Goal: Task Accomplishment & Management: Manage account settings

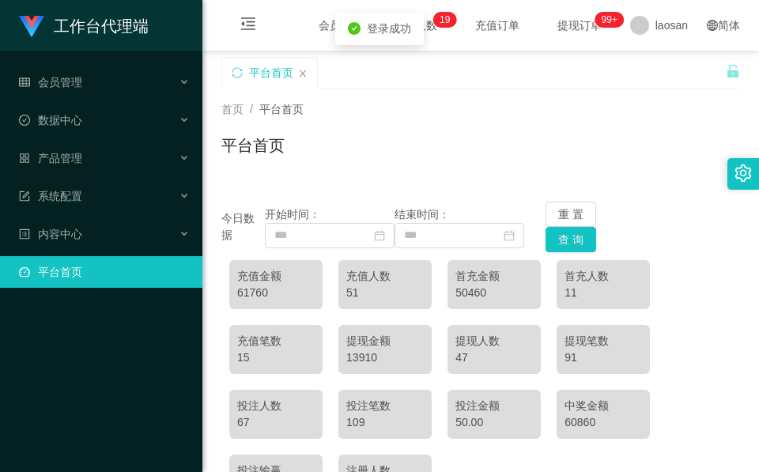
click at [511, 209] on div "结束时间：" at bounding box center [459, 227] width 130 height 42
click at [117, 256] on link "平台首页" at bounding box center [104, 272] width 171 height 32
click at [107, 197] on div "系统配置" at bounding box center [101, 196] width 202 height 32
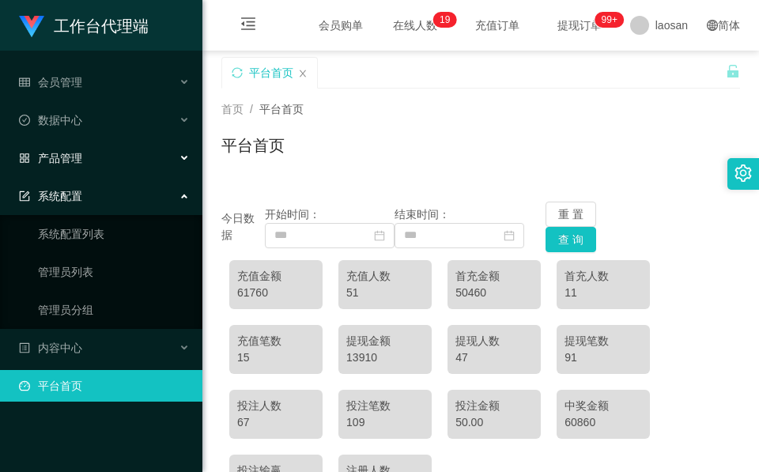
click at [111, 157] on div "产品管理" at bounding box center [101, 158] width 202 height 32
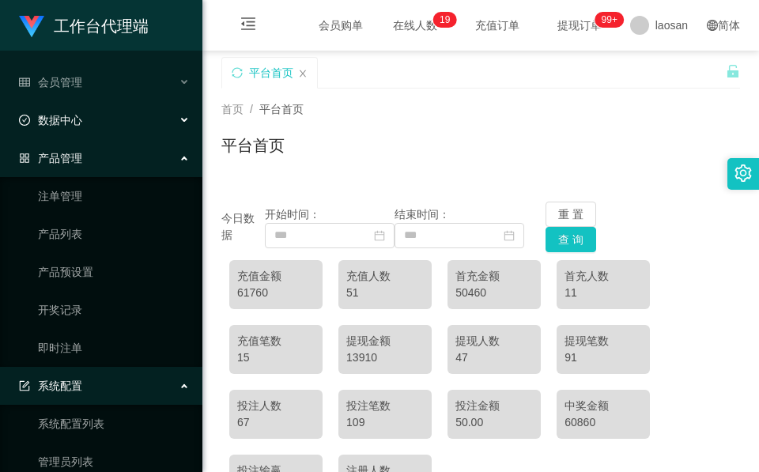
drag, startPoint x: 130, startPoint y: 117, endPoint x: 135, endPoint y: 110, distance: 8.6
click at [131, 116] on div "数据中心" at bounding box center [101, 120] width 202 height 32
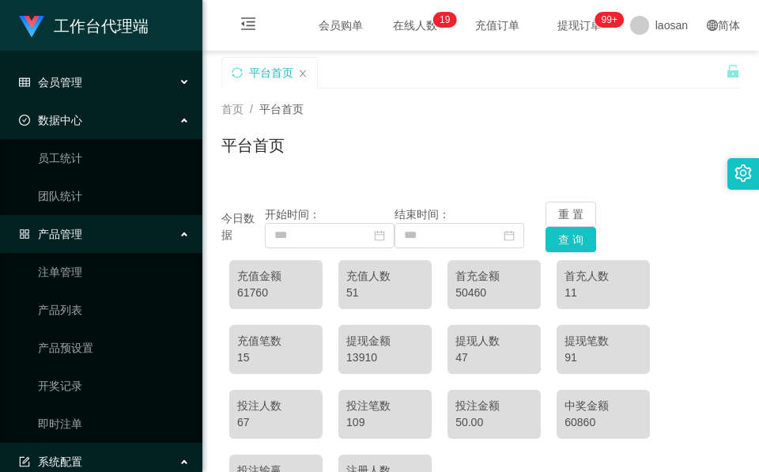
click at [136, 72] on div "会员管理" at bounding box center [101, 82] width 202 height 32
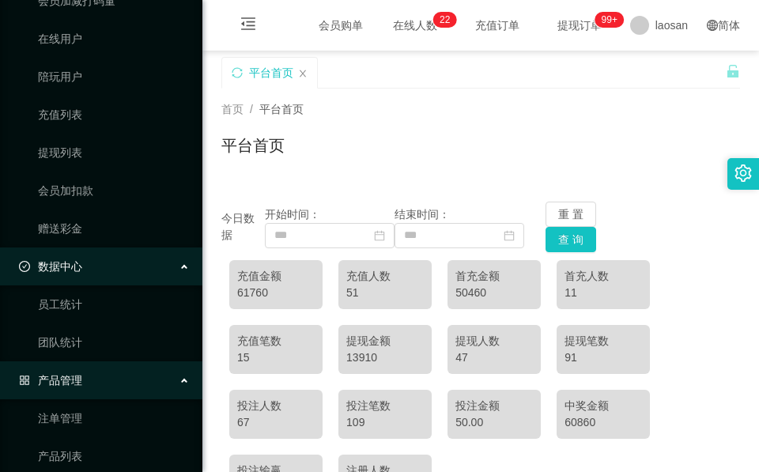
scroll to position [119, 0]
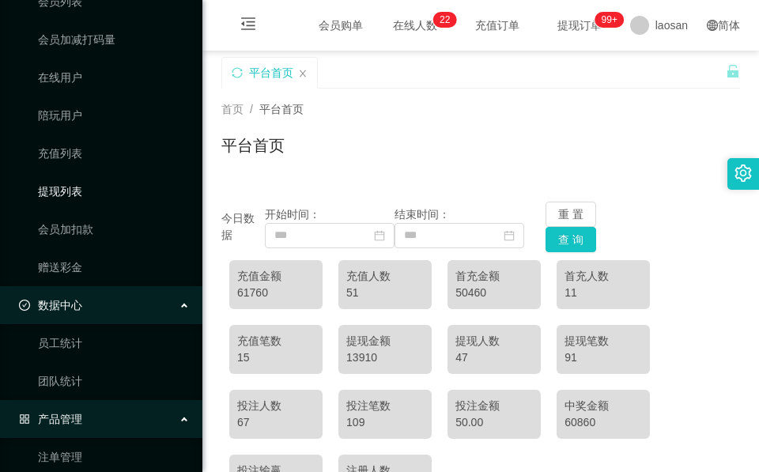
click at [90, 197] on link "提现列表" at bounding box center [114, 192] width 152 height 32
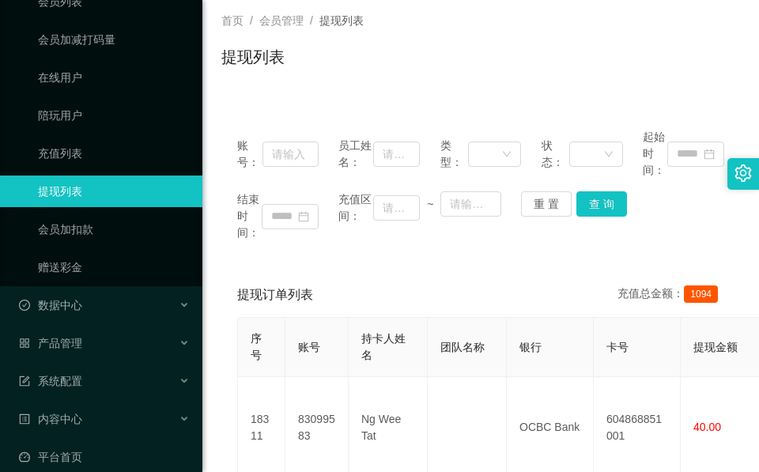
scroll to position [356, 0]
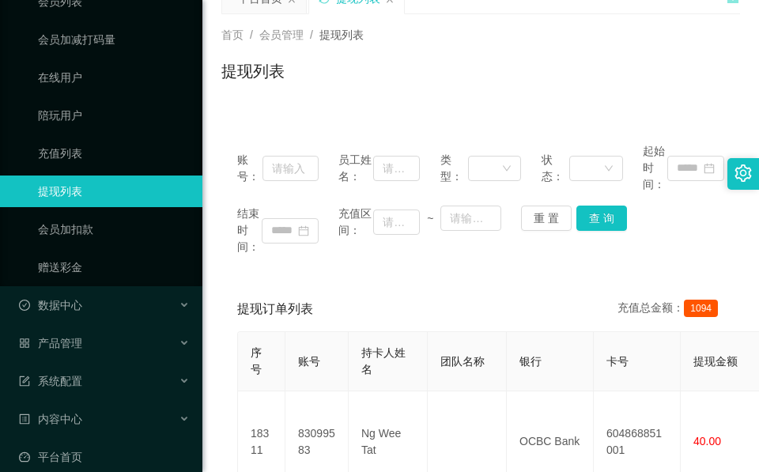
scroll to position [0, 0]
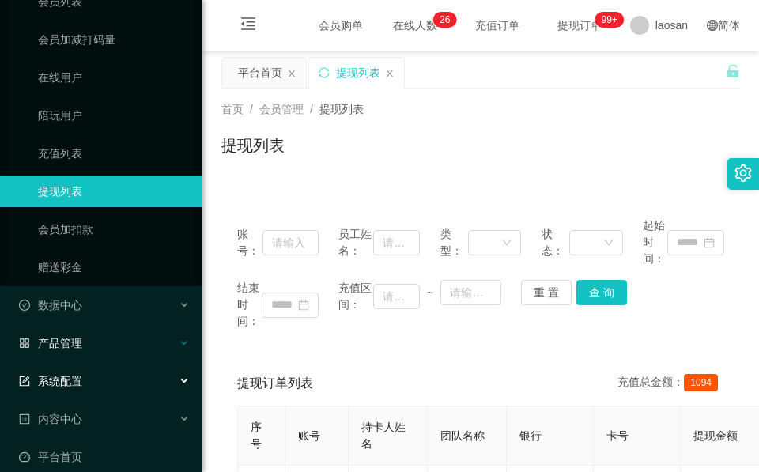
drag, startPoint x: 133, startPoint y: 368, endPoint x: 133, endPoint y: 352, distance: 16.6
click at [133, 368] on div "系统配置" at bounding box center [101, 381] width 202 height 32
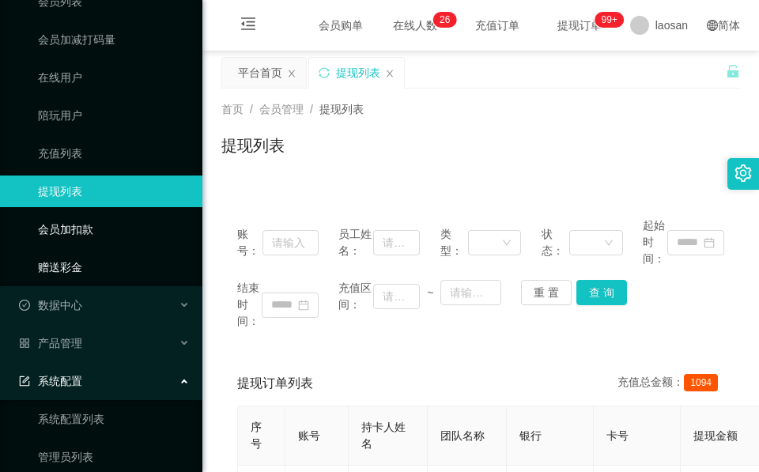
click at [79, 266] on link "赠送彩金" at bounding box center [114, 267] width 152 height 32
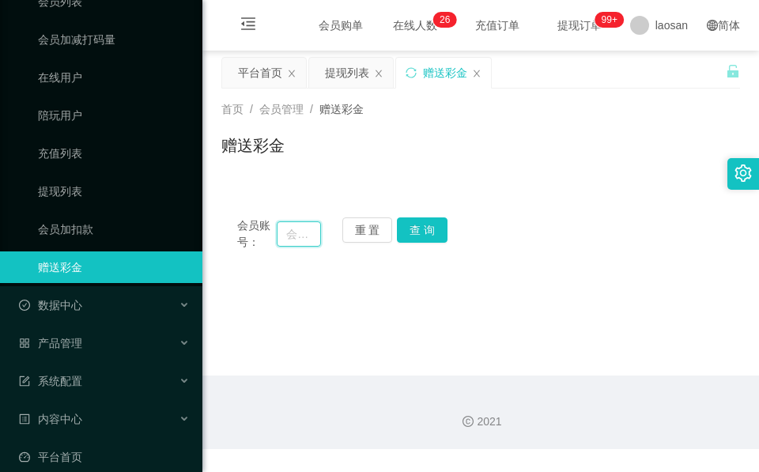
drag, startPoint x: 288, startPoint y: 238, endPoint x: 306, endPoint y: 237, distance: 18.2
click at [288, 238] on input "text" at bounding box center [299, 233] width 44 height 25
paste input "Lss5550"
click at [439, 230] on button "查 询" at bounding box center [422, 229] width 51 height 25
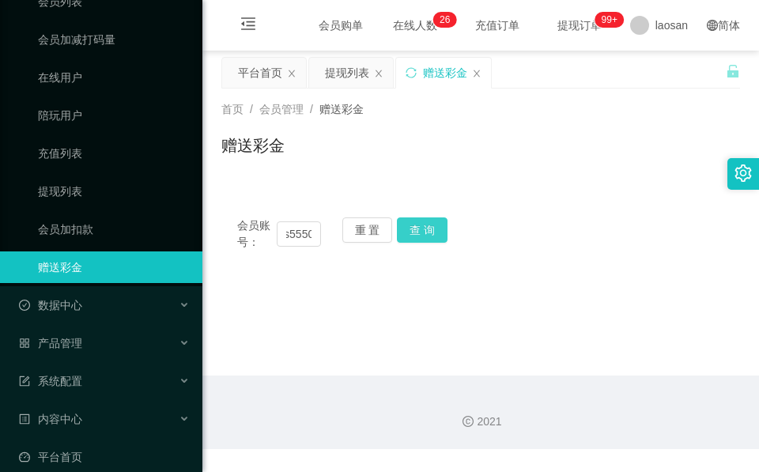
scroll to position [0, 0]
click at [436, 230] on div "会员账号： Lss5550 重 置 查 询" at bounding box center [480, 233] width 519 height 33
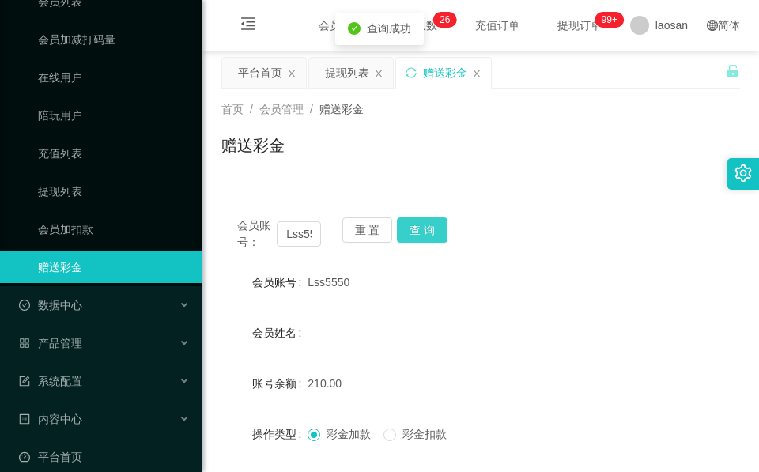
click at [436, 230] on button "查 询" at bounding box center [422, 229] width 51 height 25
click at [282, 226] on input "Lss5550" at bounding box center [299, 233] width 44 height 25
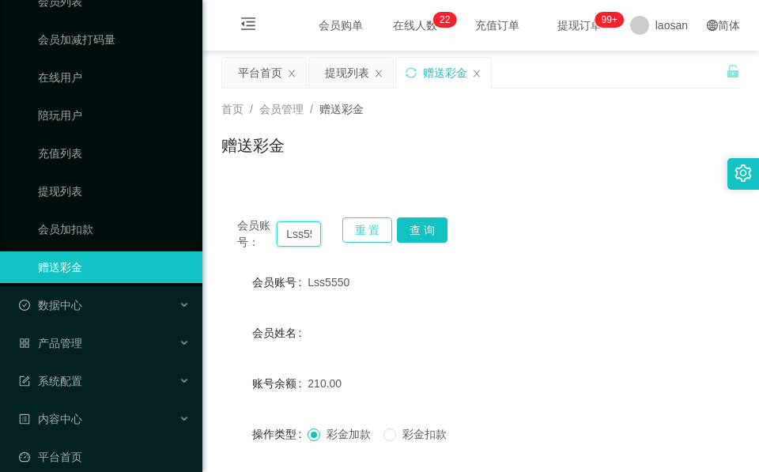
paste input "lzl11409"
click at [442, 223] on button "查 询" at bounding box center [422, 229] width 51 height 25
click at [442, 223] on div "会员账号： lzl11409 重 置 查 询" at bounding box center [480, 233] width 519 height 33
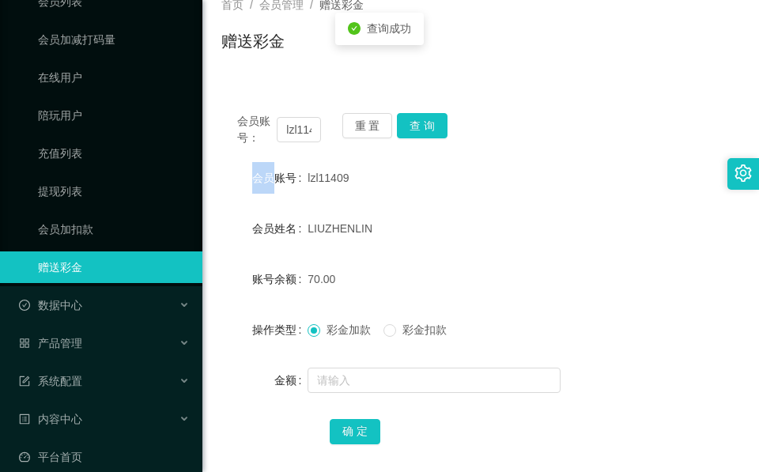
scroll to position [187, 0]
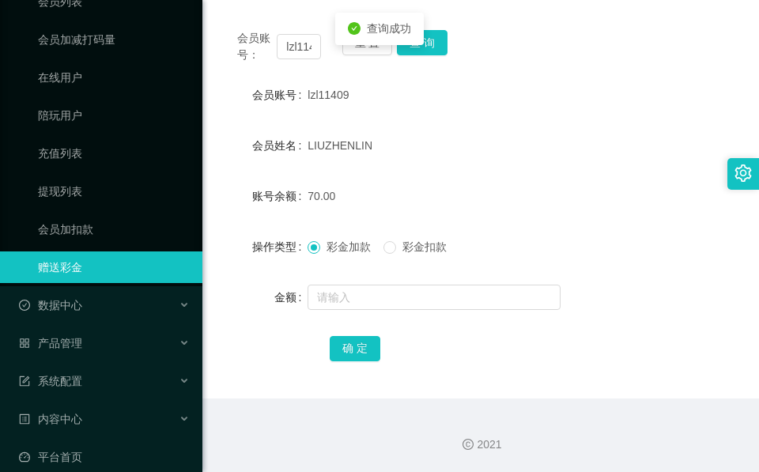
click at [428, 275] on form "会员账号 lzl11409 会员姓名 [PERSON_NAME] 账号余额 70.00 操作类型 彩金加款 彩金扣款 金额 确 定" at bounding box center [480, 221] width 519 height 285
click at [432, 52] on button "查 询" at bounding box center [422, 42] width 51 height 25
click at [432, 52] on div "会员账号： lzl11409 重 置 查 询" at bounding box center [480, 46] width 519 height 33
click at [297, 48] on input "lzl11409" at bounding box center [299, 46] width 44 height 25
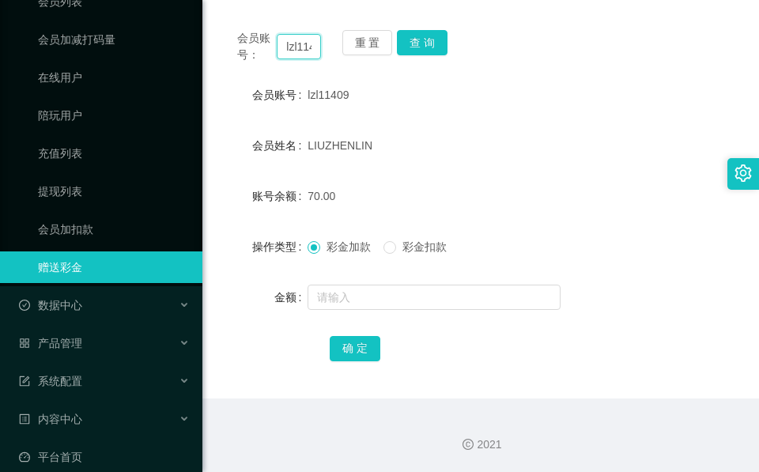
click at [297, 48] on input "lzl11409" at bounding box center [299, 46] width 44 height 25
paste input "Lss5550"
type input "Lss5550"
click at [437, 51] on button "查 询" at bounding box center [422, 42] width 51 height 25
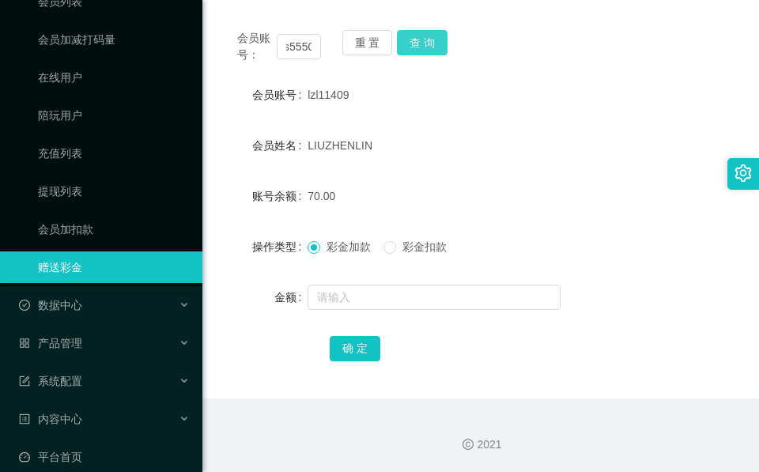
scroll to position [0, 0]
click at [437, 51] on button "查 询" at bounding box center [431, 42] width 68 height 25
click at [437, 51] on div "会员账号： Lss5550 重 置 查 询" at bounding box center [480, 46] width 519 height 33
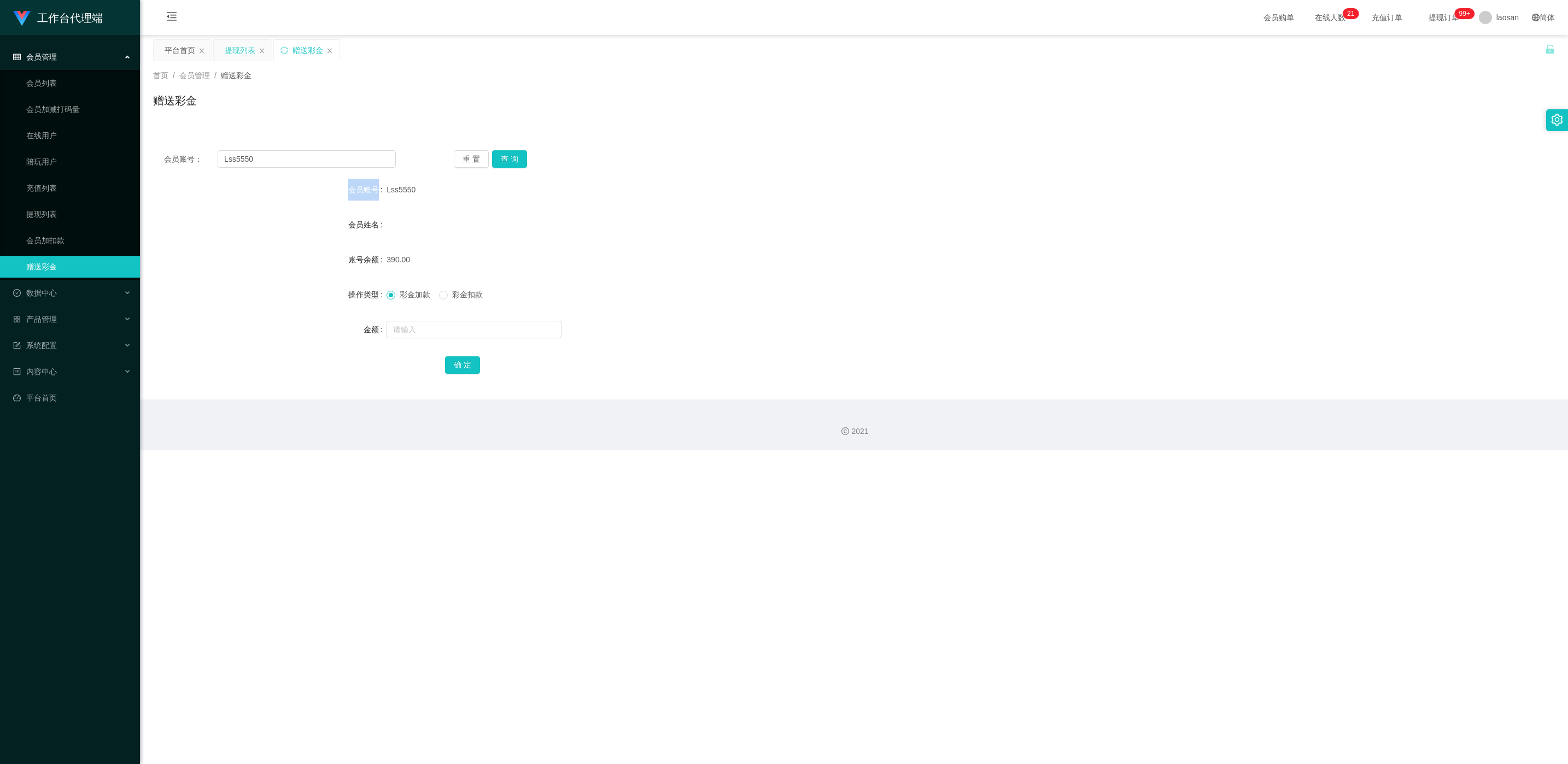
click at [243, 50] on div "提现列表" at bounding box center [240, 50] width 30 height 21
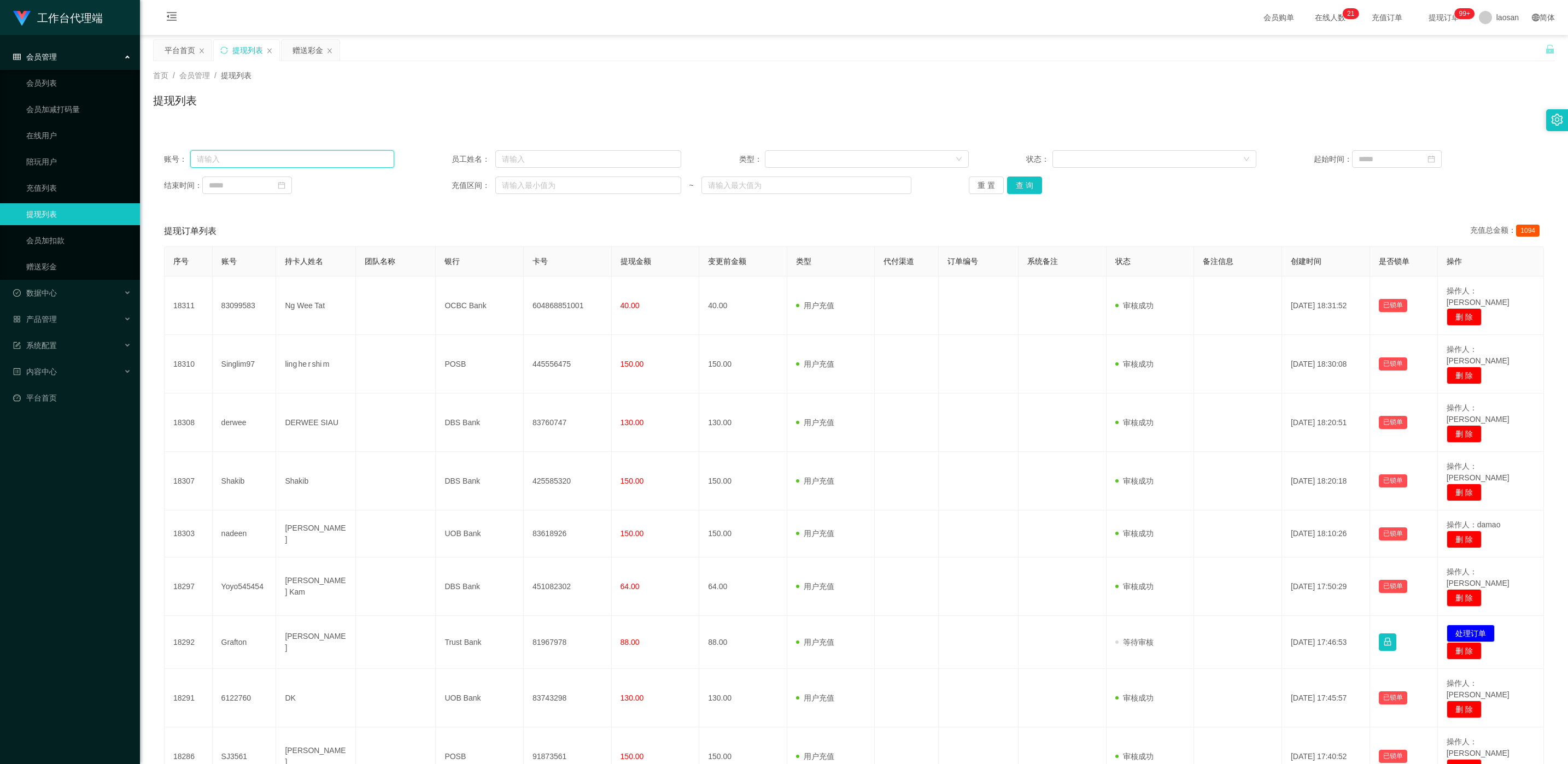
click at [279, 161] on input "text" at bounding box center [292, 158] width 204 height 17
paste input "lzl11409"
type input "lzl11409"
click at [524, 184] on button "查 询" at bounding box center [1024, 185] width 35 height 17
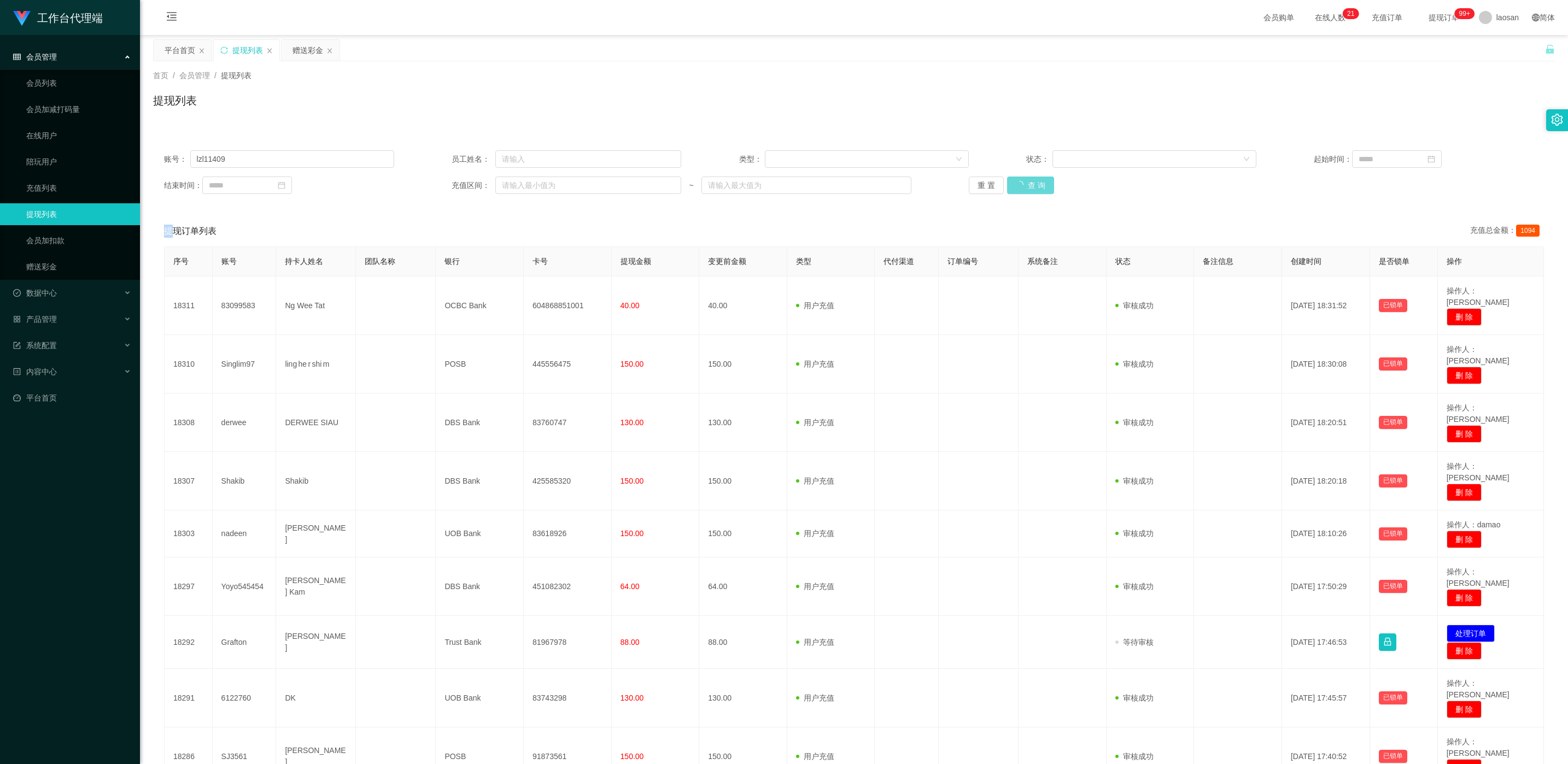
click at [524, 184] on div "重 置 查 询" at bounding box center [1084, 185] width 230 height 17
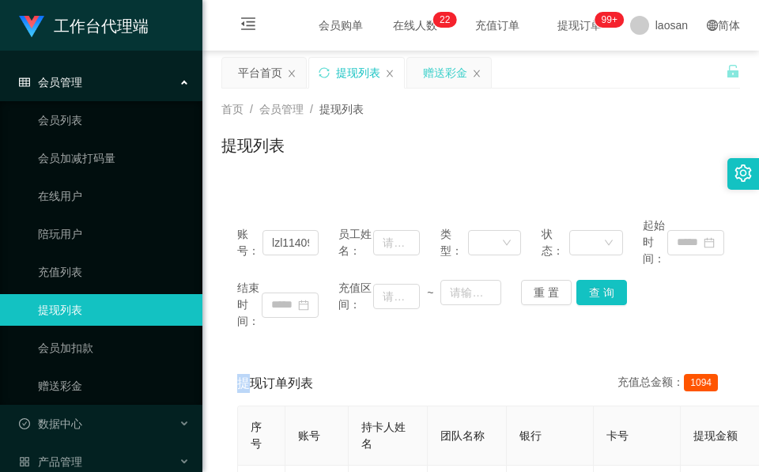
drag, startPoint x: 434, startPoint y: 78, endPoint x: 432, endPoint y: 124, distance: 45.9
click at [434, 78] on div "赠送彩金" at bounding box center [445, 73] width 44 height 30
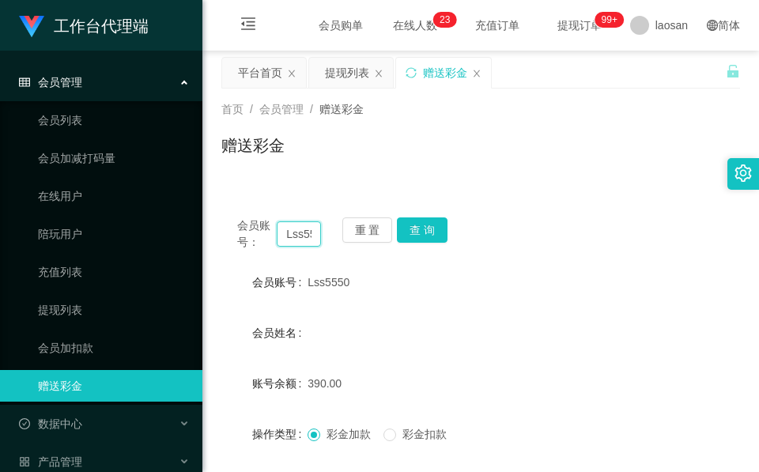
click at [308, 230] on input "Lss5550" at bounding box center [299, 233] width 44 height 25
paste input "kay773"
type input "kay773"
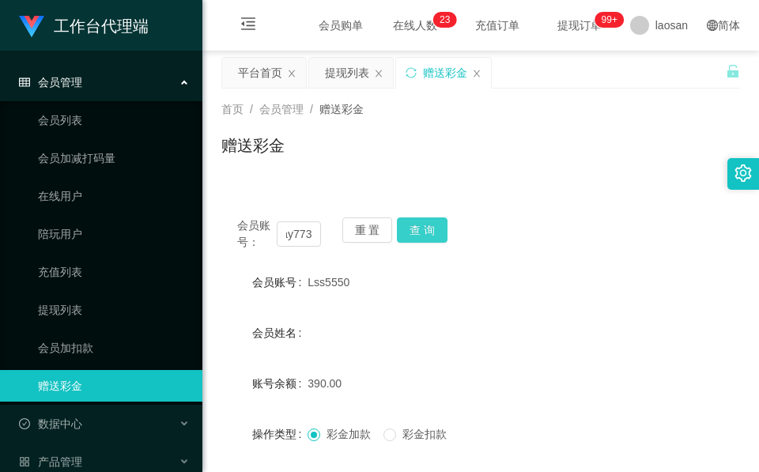
click at [432, 231] on button "查 询" at bounding box center [422, 229] width 51 height 25
click at [432, 231] on div "会员账号： kay773 重 置 查 询" at bounding box center [480, 233] width 519 height 33
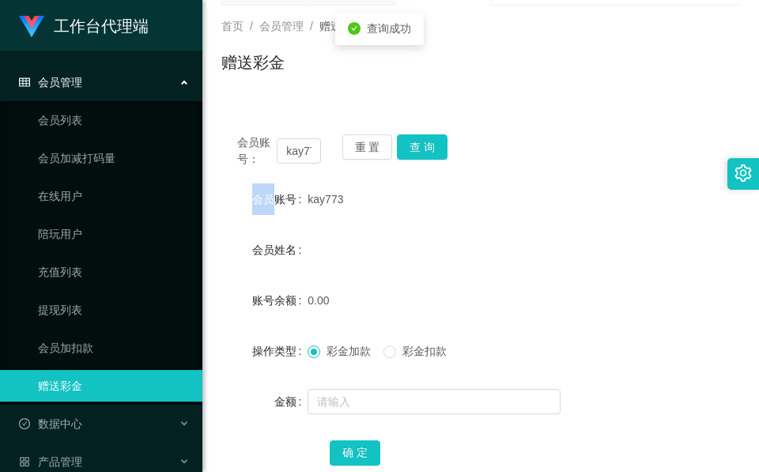
scroll to position [187, 0]
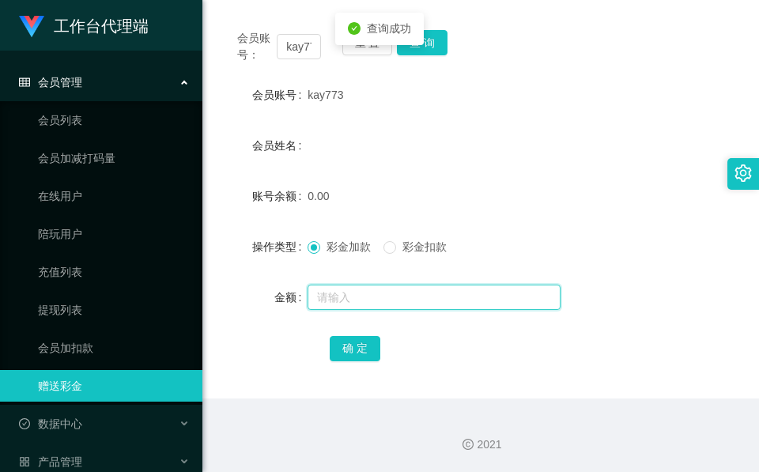
click at [436, 285] on input "text" at bounding box center [434, 297] width 253 height 25
type input "100"
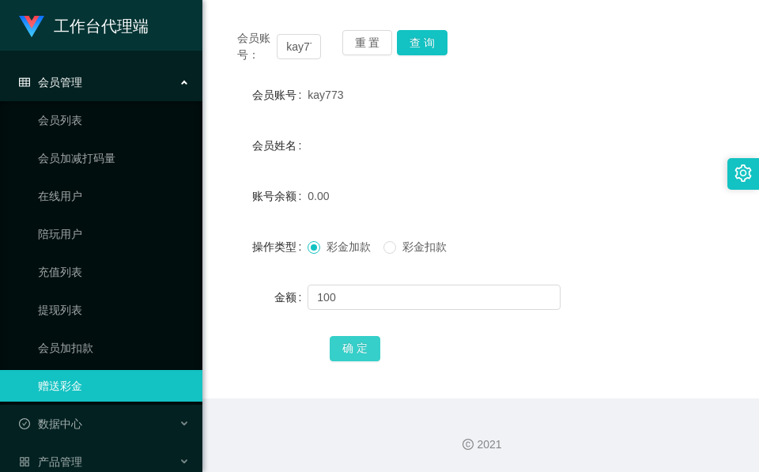
click at [342, 342] on button "确 定" at bounding box center [355, 348] width 51 height 25
click at [342, 342] on span "确 定" at bounding box center [355, 348] width 51 height 13
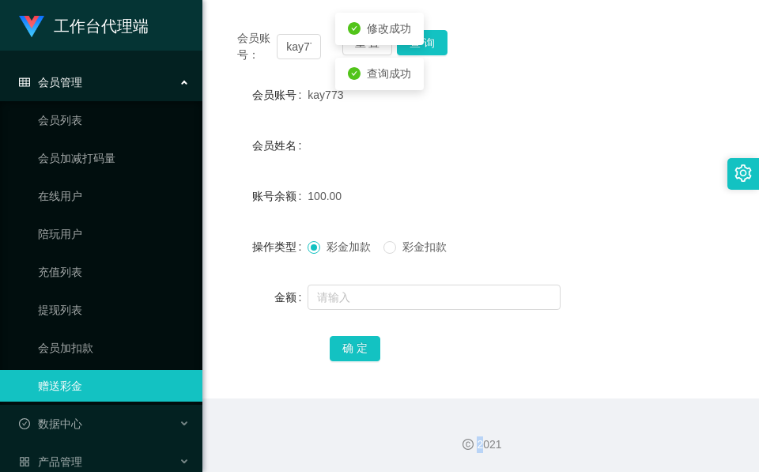
click at [691, 430] on div "2021" at bounding box center [480, 435] width 557 height 74
click at [304, 47] on input "kay773" at bounding box center [299, 46] width 44 height 25
paste input "Lss5550"
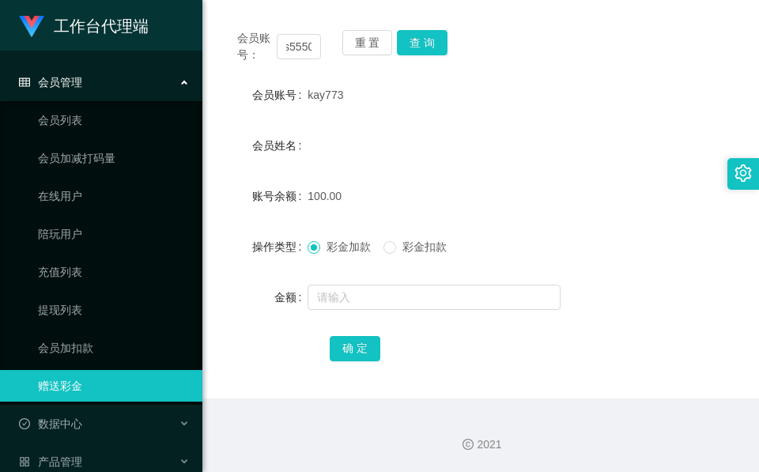
click at [448, 51] on div "会员账号： Lss5550 重 置 查 询" at bounding box center [480, 46] width 519 height 33
click at [446, 48] on button "查 询" at bounding box center [422, 42] width 51 height 25
click at [446, 48] on button "查 询" at bounding box center [431, 42] width 68 height 25
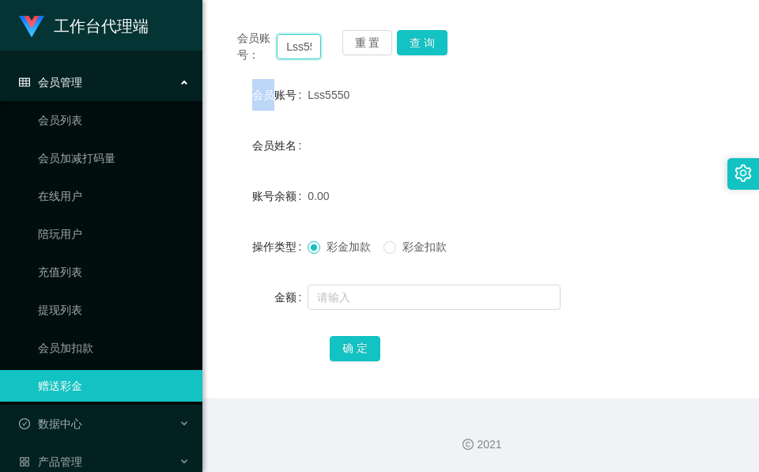
click at [289, 47] on input "Lss5550" at bounding box center [299, 46] width 44 height 25
paste input "lzl11409"
click at [437, 34] on button "查 询" at bounding box center [422, 42] width 51 height 25
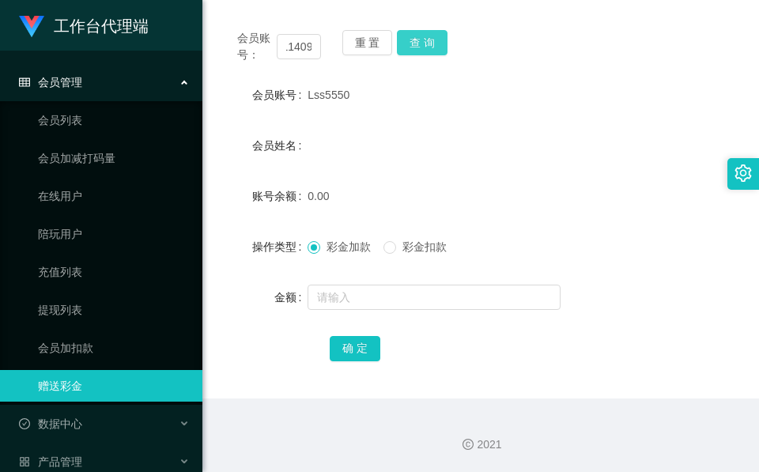
scroll to position [0, 0]
click at [437, 34] on div "会员账号： lzl11409 重 置 查 询" at bounding box center [480, 46] width 519 height 33
click at [437, 34] on button "查 询" at bounding box center [422, 42] width 51 height 25
click at [404, 100] on div "lzl11409" at bounding box center [459, 95] width 303 height 32
click at [530, 180] on div "130.00" at bounding box center [459, 196] width 303 height 32
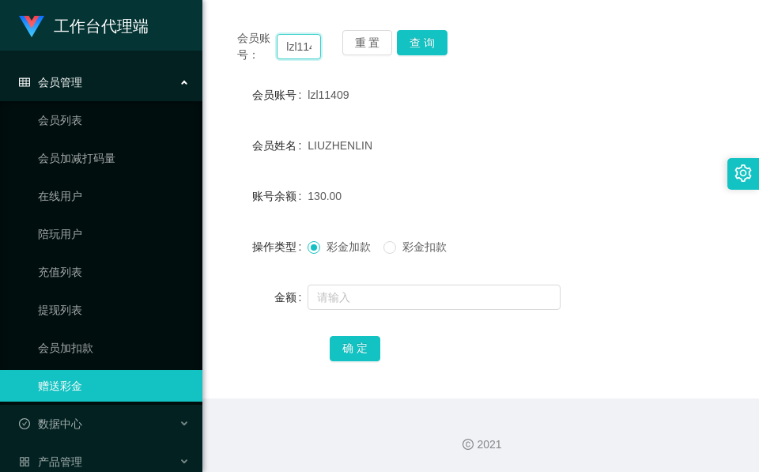
click at [288, 46] on input "lzl11409" at bounding box center [299, 46] width 44 height 25
paste input "kay773"
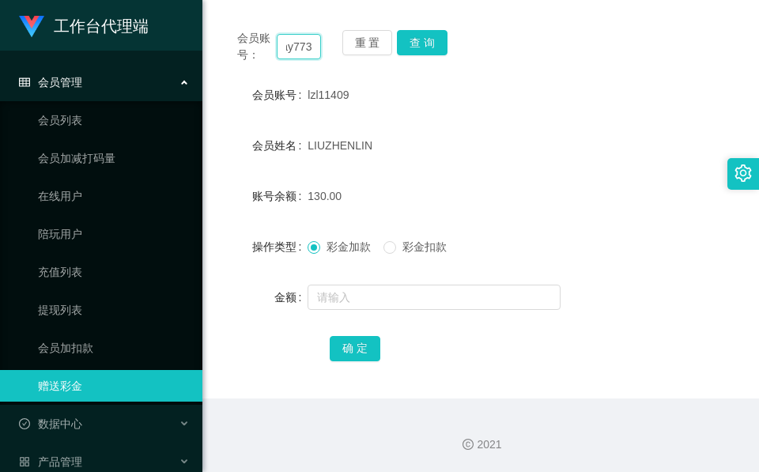
type input "kay773"
click at [451, 34] on div "会员账号： kay773 重 置 查 询" at bounding box center [480, 46] width 519 height 33
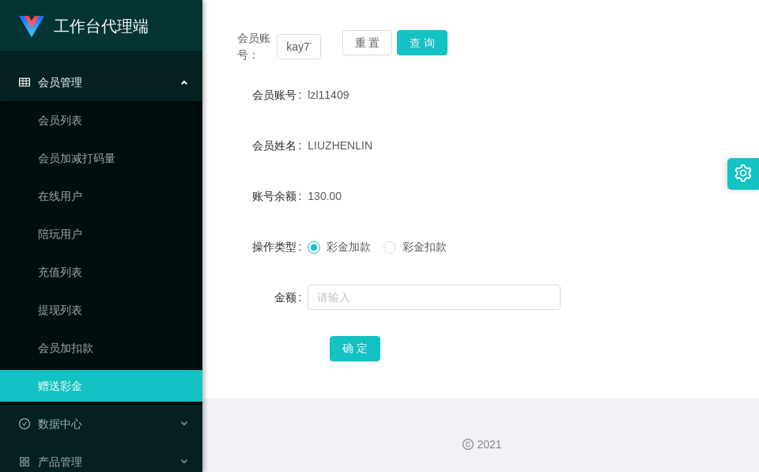
click at [448, 38] on div "会员账号： kay773 重 置 查 询" at bounding box center [480, 46] width 519 height 33
click at [446, 41] on button "查 询" at bounding box center [422, 42] width 51 height 25
click at [442, 43] on button "查 询" at bounding box center [431, 42] width 68 height 25
click at [441, 46] on button "查 询" at bounding box center [431, 42] width 68 height 25
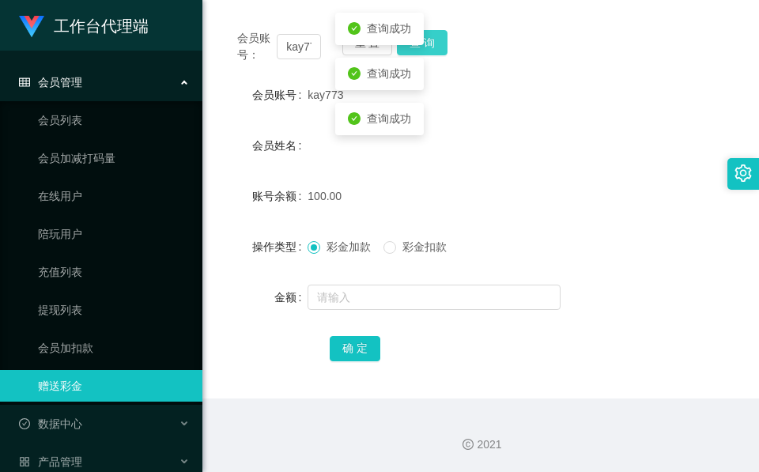
click at [441, 46] on button "查 询" at bounding box center [422, 42] width 51 height 25
click at [441, 46] on div "会员账号： kay773 重 置 查 询" at bounding box center [480, 46] width 519 height 33
drag, startPoint x: 441, startPoint y: 46, endPoint x: 614, endPoint y: 186, distance: 222.6
click at [614, 186] on div "账号余额 100.00" at bounding box center [480, 196] width 519 height 32
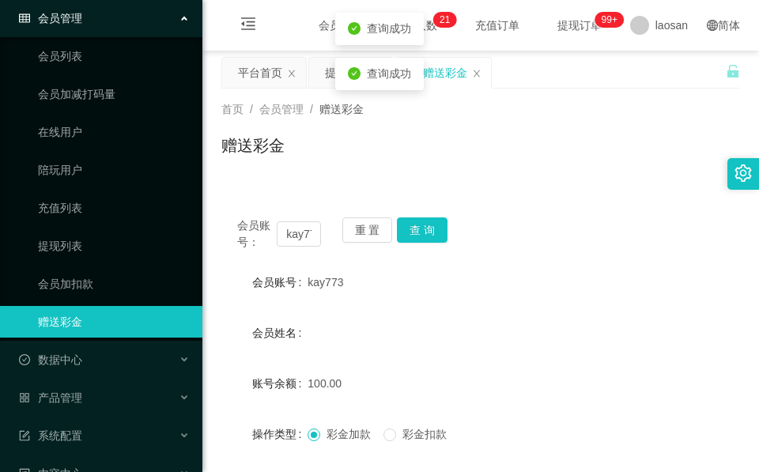
scroll to position [122, 0]
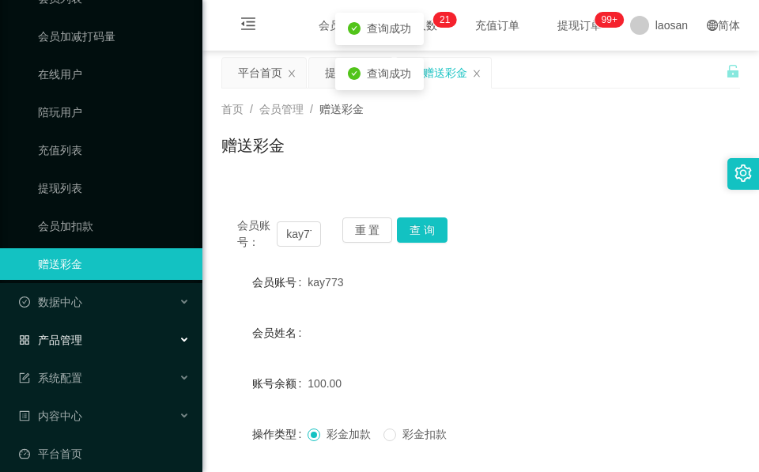
click at [74, 334] on span "产品管理" at bounding box center [50, 340] width 63 height 13
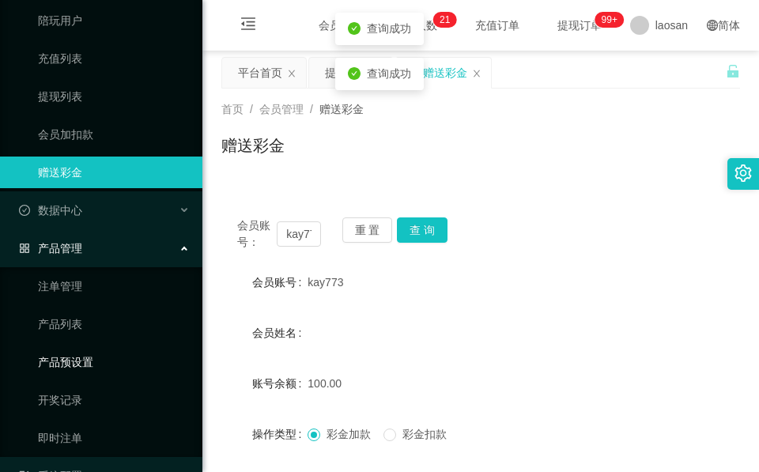
scroll to position [240, 0]
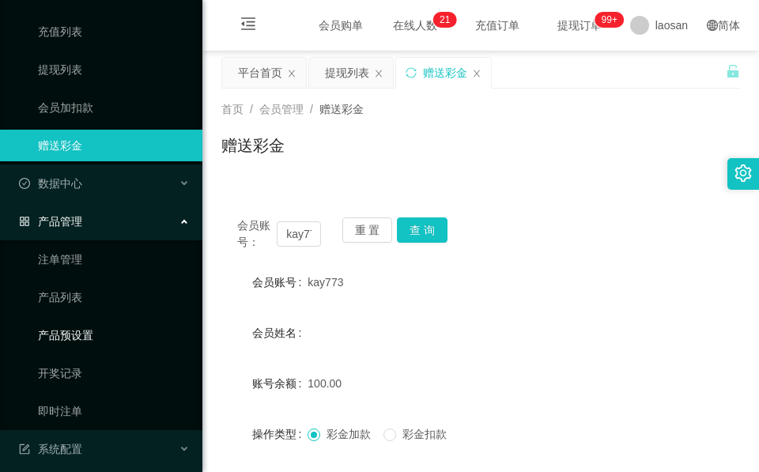
click at [102, 328] on link "产品预设置" at bounding box center [114, 335] width 152 height 32
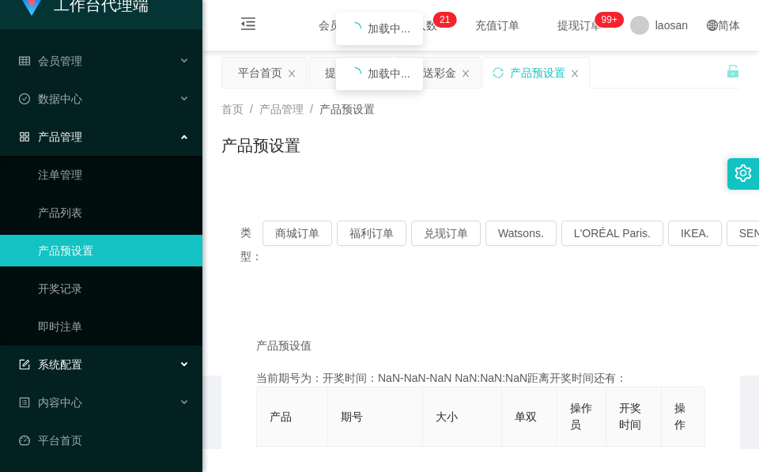
scroll to position [8, 0]
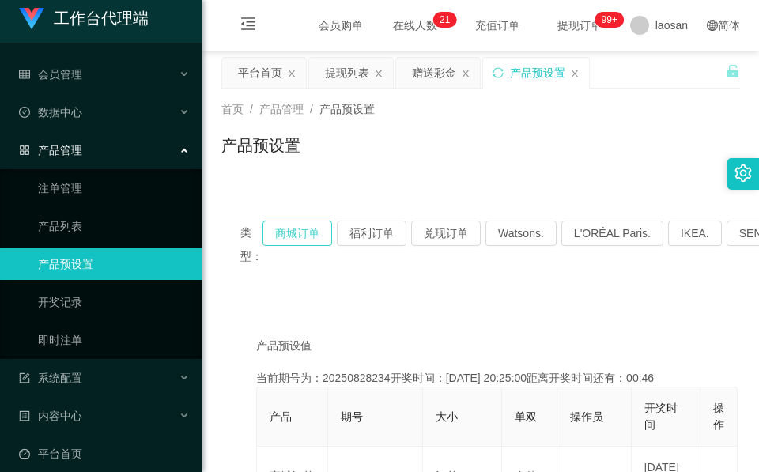
click at [304, 228] on button "商城订单" at bounding box center [297, 233] width 70 height 25
click at [301, 230] on button "商城订单" at bounding box center [297, 233] width 70 height 25
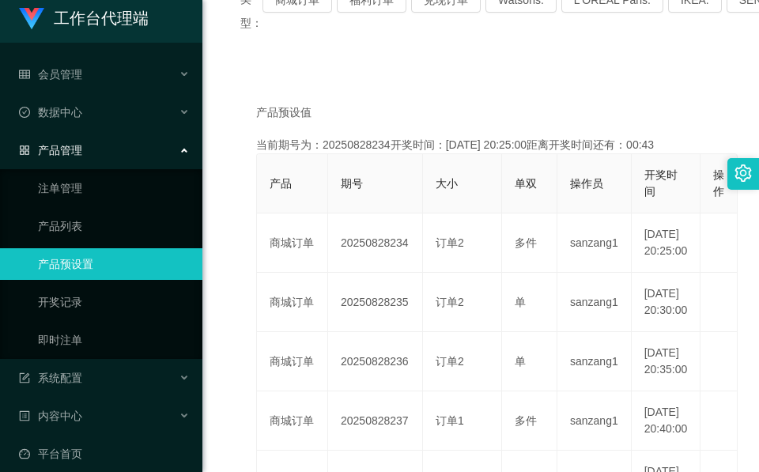
scroll to position [237, 0]
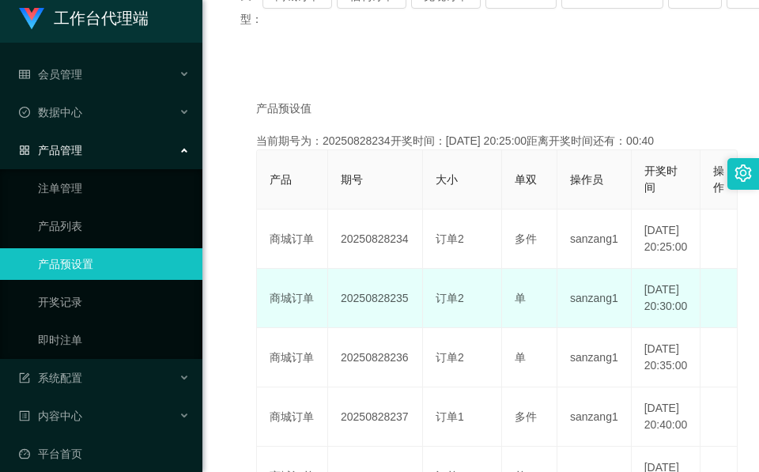
click at [368, 308] on td "20250828235" at bounding box center [375, 298] width 95 height 59
click at [366, 318] on td "20250828235" at bounding box center [375, 298] width 95 height 59
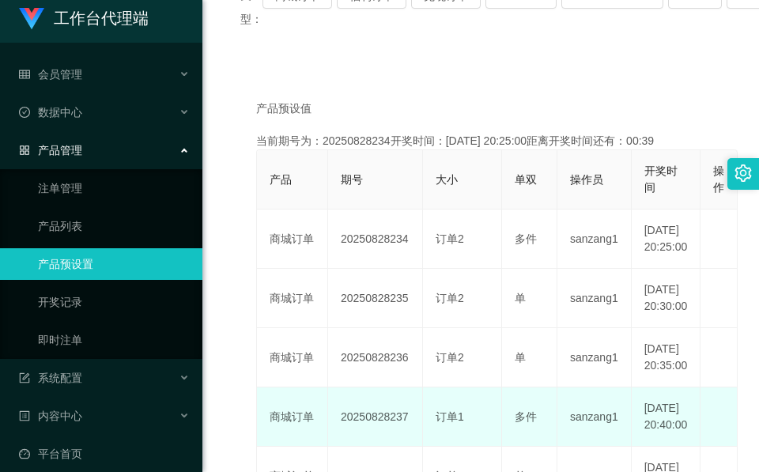
copy td "20250828235"
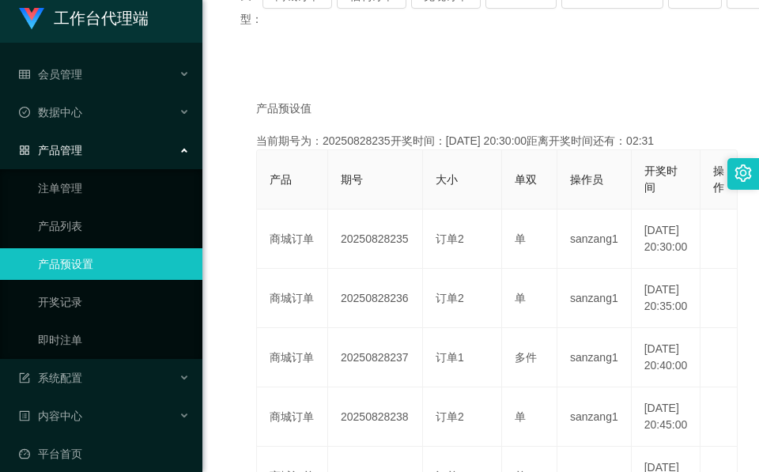
scroll to position [0, 0]
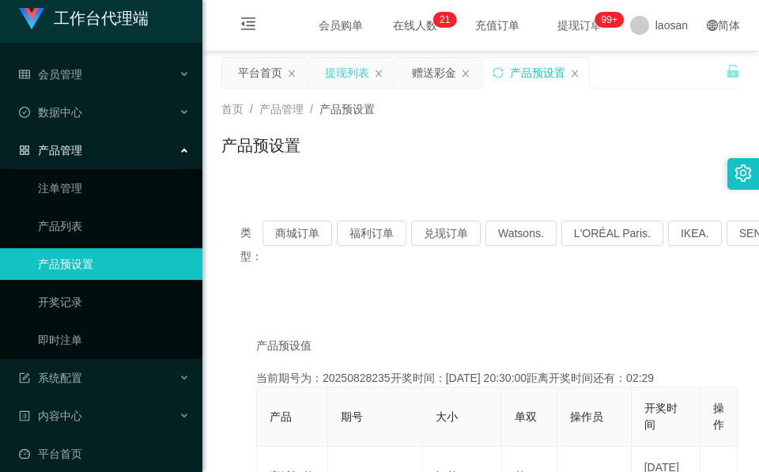
drag, startPoint x: 352, startPoint y: 65, endPoint x: 356, endPoint y: 76, distance: 11.8
click at [352, 65] on div "提现列表" at bounding box center [347, 73] width 44 height 30
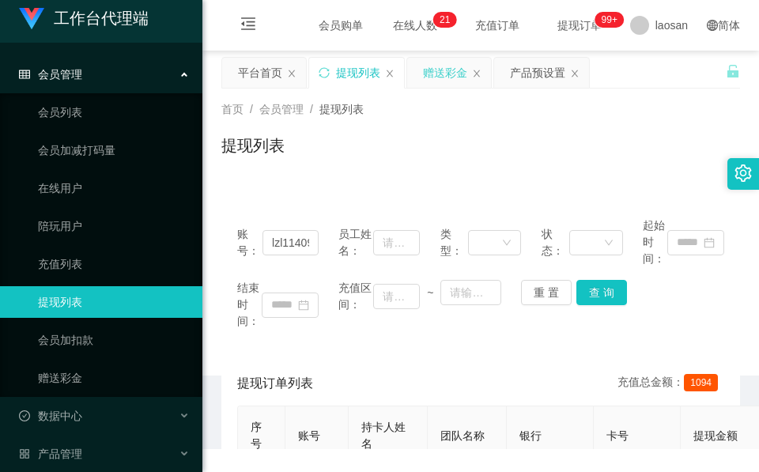
click at [462, 76] on div "赠送彩金" at bounding box center [445, 73] width 44 height 30
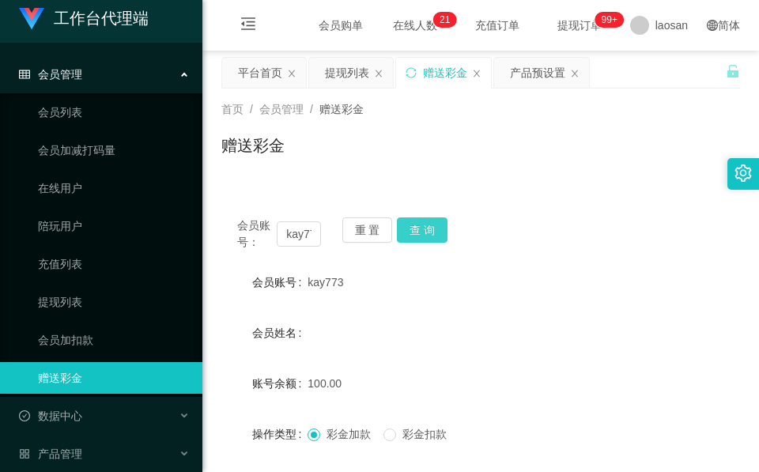
click at [432, 231] on button "查 询" at bounding box center [422, 229] width 51 height 25
click at [432, 228] on button "查 询" at bounding box center [422, 229] width 51 height 25
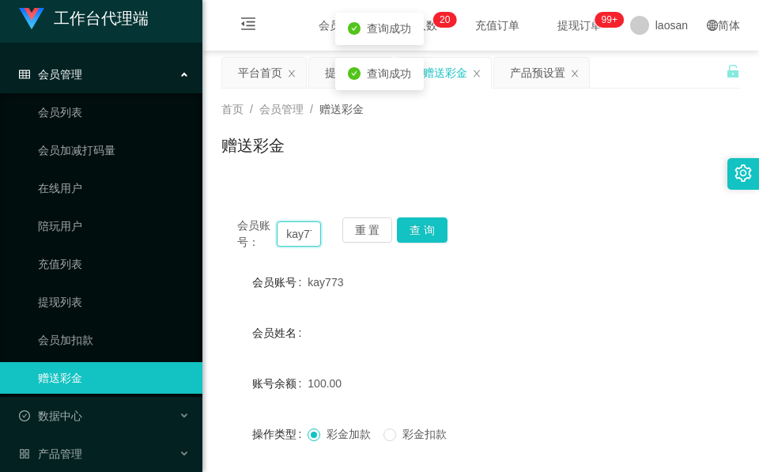
click at [301, 226] on input "kay773" at bounding box center [299, 233] width 44 height 25
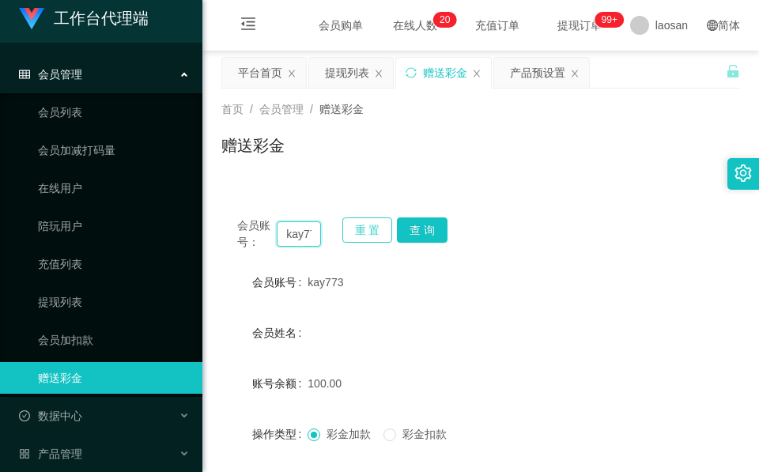
paste input "lzl11409"
click at [460, 236] on div "会员账号： lzl11409 重 置 查 询" at bounding box center [480, 233] width 519 height 33
click at [413, 235] on button "查 询" at bounding box center [422, 229] width 51 height 25
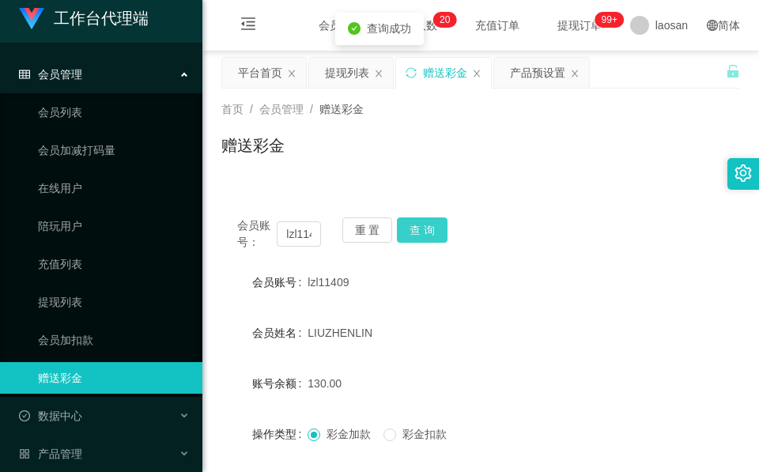
click at [421, 233] on button "查 询" at bounding box center [422, 229] width 51 height 25
click at [423, 233] on button "查 询" at bounding box center [422, 229] width 51 height 25
click at [423, 233] on div "会员账号： lzl11409 重 置 查 询" at bounding box center [480, 233] width 519 height 33
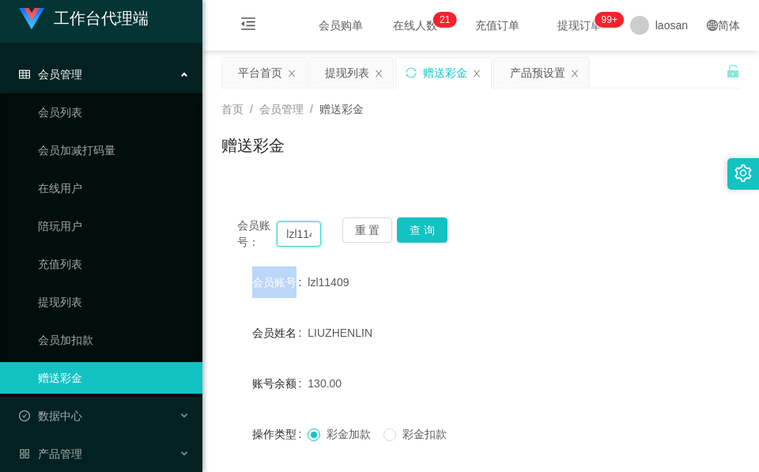
click at [308, 231] on input "lzl11409" at bounding box center [299, 233] width 44 height 25
paste input "kay773"
type input "kay773"
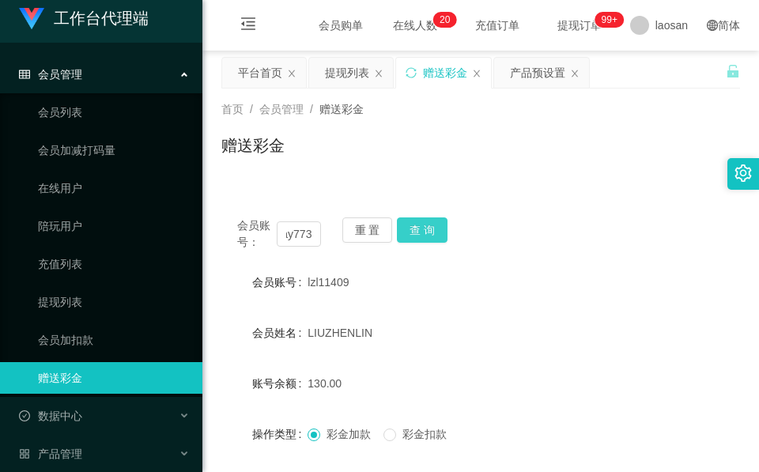
click at [432, 237] on button "查 询" at bounding box center [422, 229] width 51 height 25
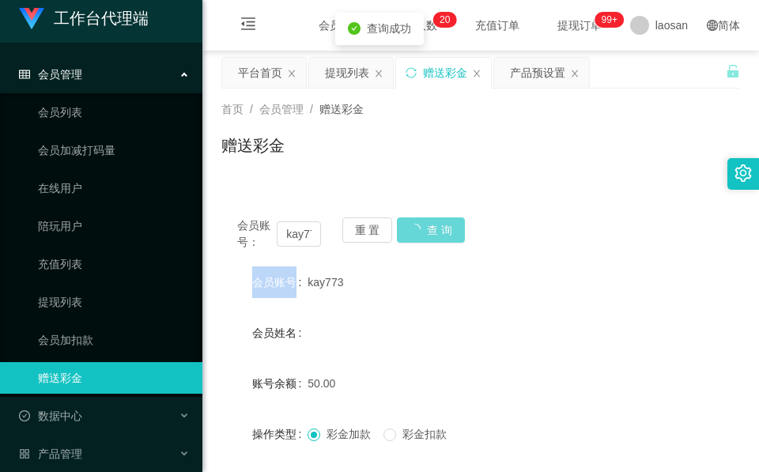
click at [432, 237] on div "会员账号： kay773 重 置 查 询" at bounding box center [480, 233] width 519 height 33
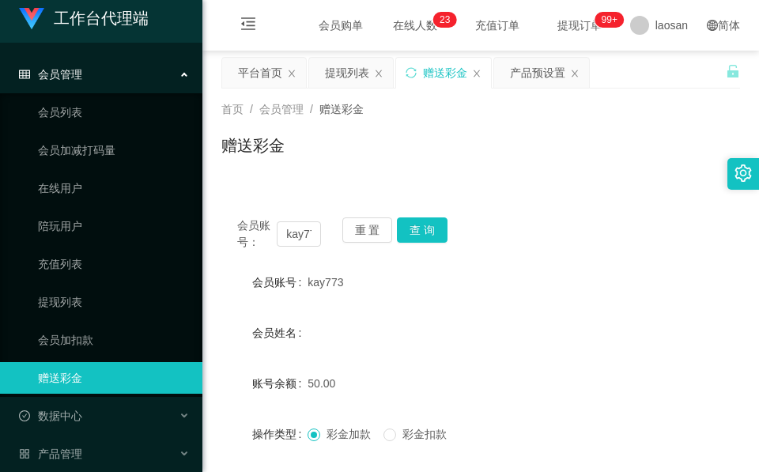
click at [391, 138] on div "赠送彩金" at bounding box center [480, 152] width 519 height 36
click at [425, 223] on button "查 询" at bounding box center [422, 229] width 51 height 25
click at [425, 223] on div "会员账号： kay773 重 置 查 询" at bounding box center [480, 233] width 519 height 33
click at [427, 223] on div "会员账号： kay773 重 置 查 询" at bounding box center [480, 233] width 519 height 33
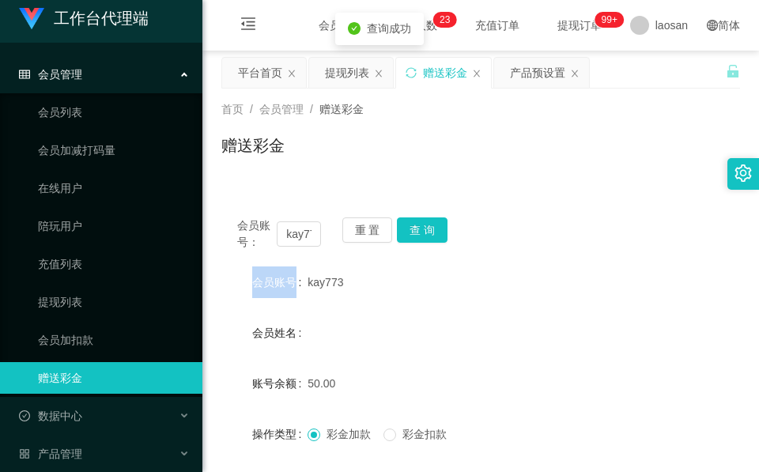
click at [427, 223] on div "会员账号： kay773 重 置 查 询" at bounding box center [480, 233] width 519 height 33
click at [427, 223] on button "查 询" at bounding box center [422, 229] width 51 height 25
click at [427, 223] on button "查 询" at bounding box center [431, 229] width 68 height 25
click at [427, 223] on button "查 询" at bounding box center [422, 229] width 51 height 25
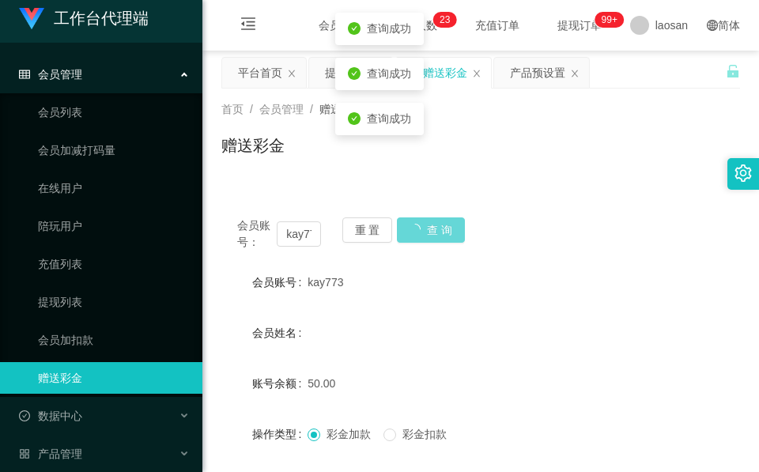
click at [432, 240] on div "会员账号： kay773 重 置 查 询" at bounding box center [480, 233] width 519 height 33
click at [439, 240] on button "查 询" at bounding box center [422, 229] width 51 height 25
click at [429, 321] on div "会员姓名" at bounding box center [480, 333] width 519 height 32
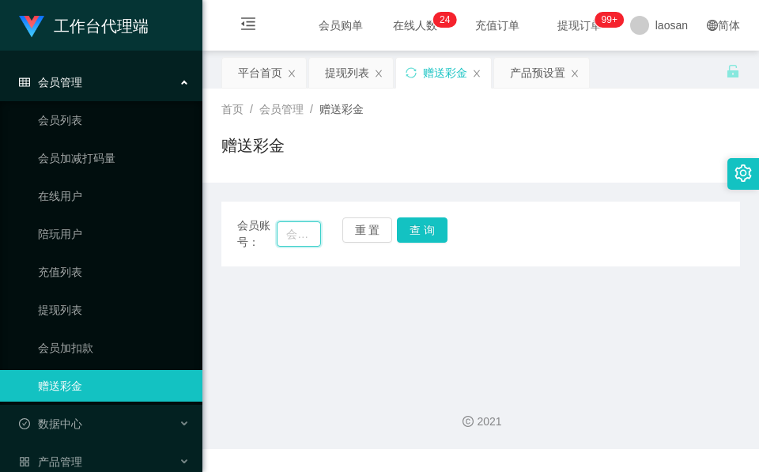
drag, startPoint x: 289, startPoint y: 231, endPoint x: 380, endPoint y: 236, distance: 91.0
click at [290, 231] on input "text" at bounding box center [299, 233] width 44 height 25
paste input "kay773"
type input "kay773"
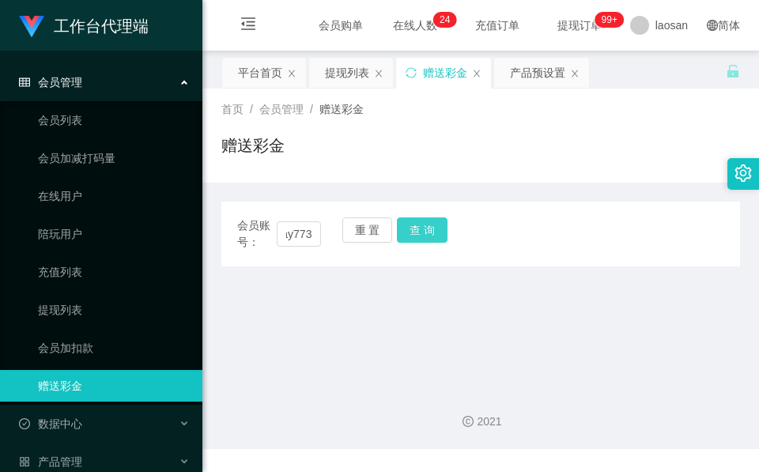
click at [427, 240] on button "查 询" at bounding box center [422, 229] width 51 height 25
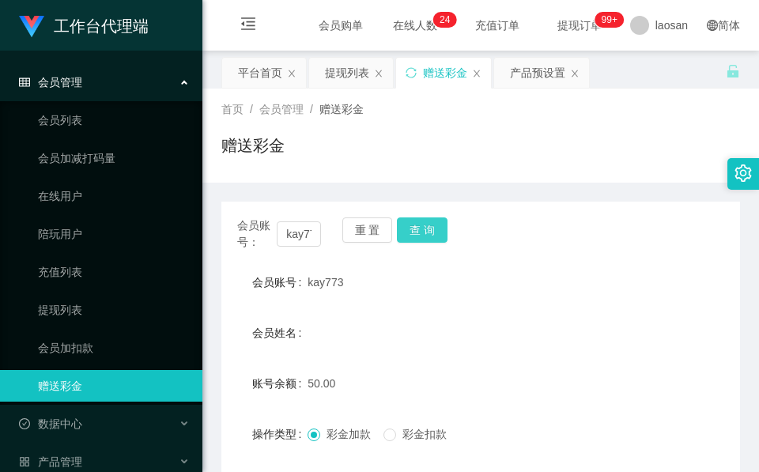
click at [427, 240] on div "会员账号： kay773 重 置 查 询" at bounding box center [480, 233] width 519 height 33
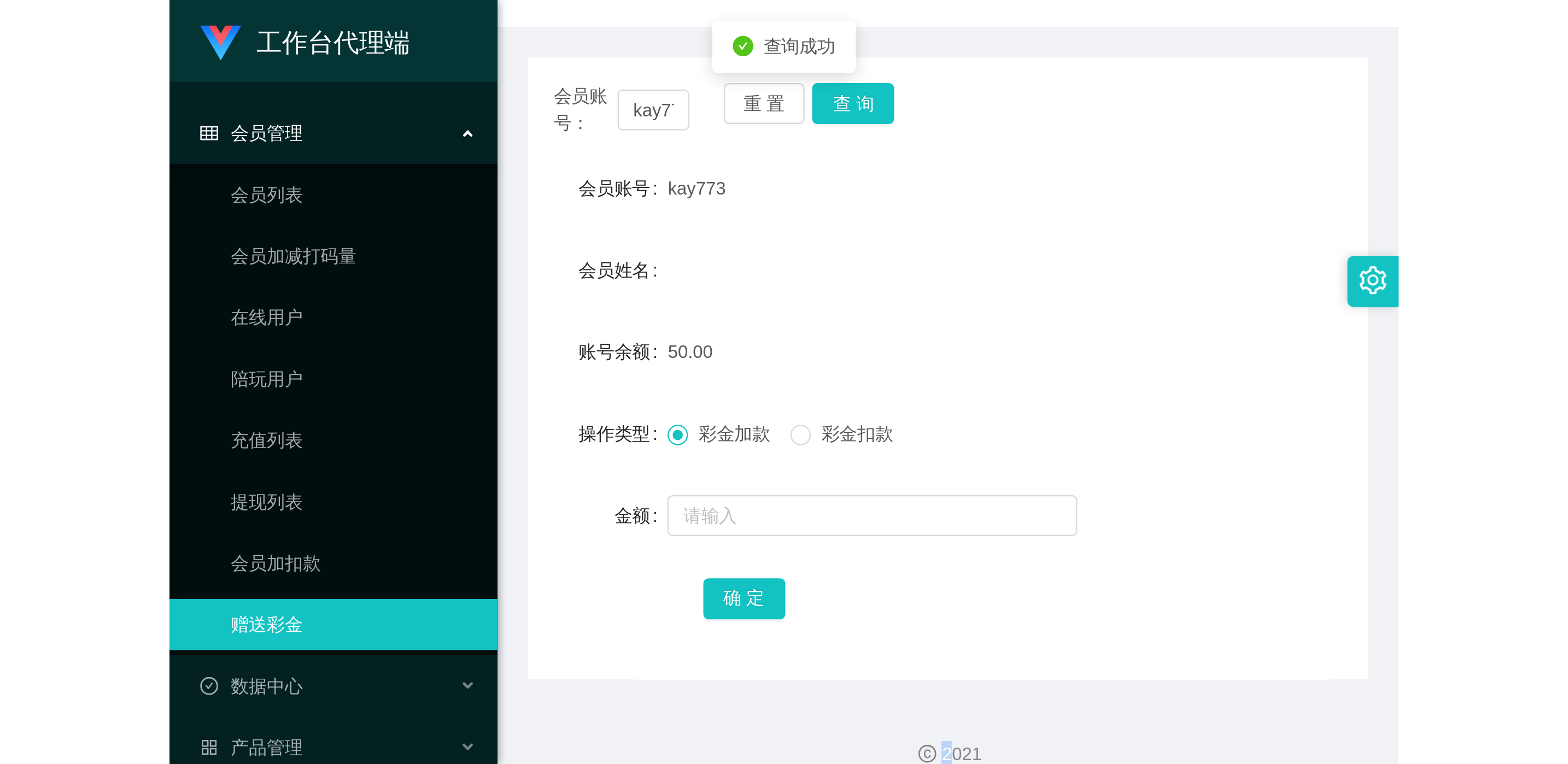
scroll to position [129, 0]
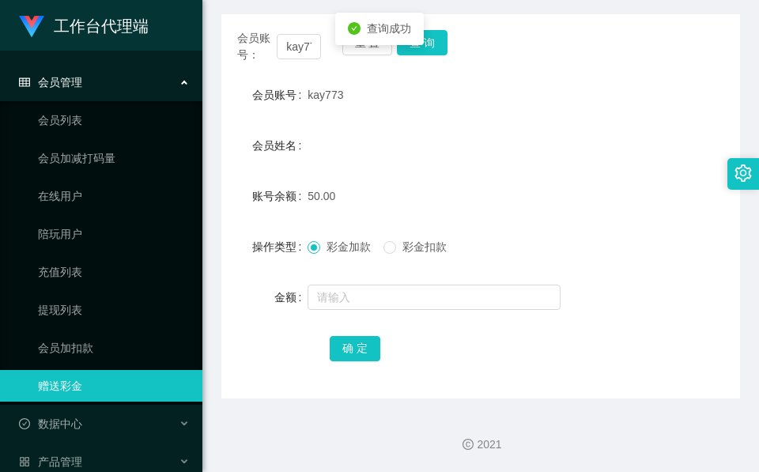
click at [372, 281] on div at bounding box center [459, 297] width 303 height 32
click at [356, 295] on input "text" at bounding box center [434, 297] width 253 height 25
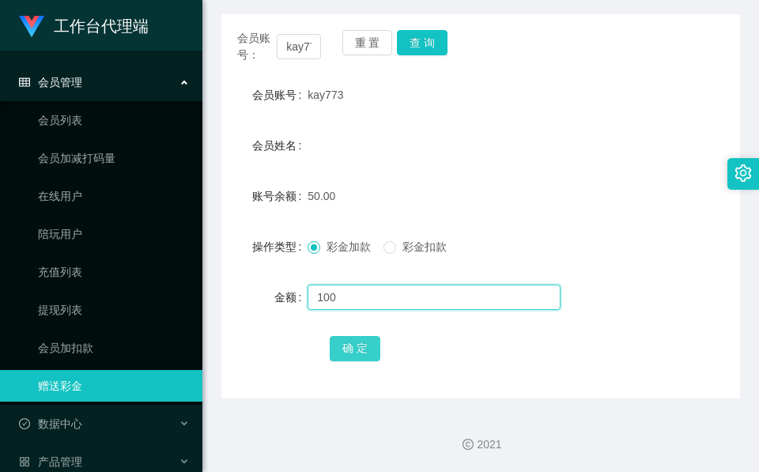
type input "100"
click at [345, 342] on button "确 定" at bounding box center [355, 348] width 51 height 25
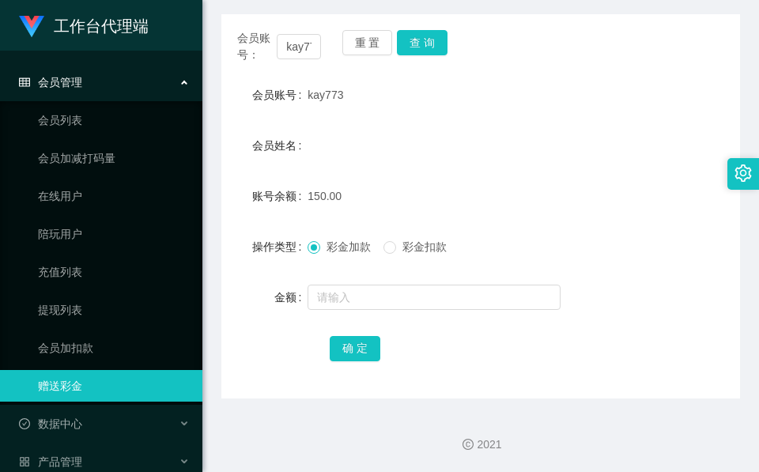
click at [413, 123] on form "会员账号 kay773 会员姓名 账号余额 150.00 操作类型 彩金加款 彩金扣款 金额 确 定" at bounding box center [480, 221] width 519 height 285
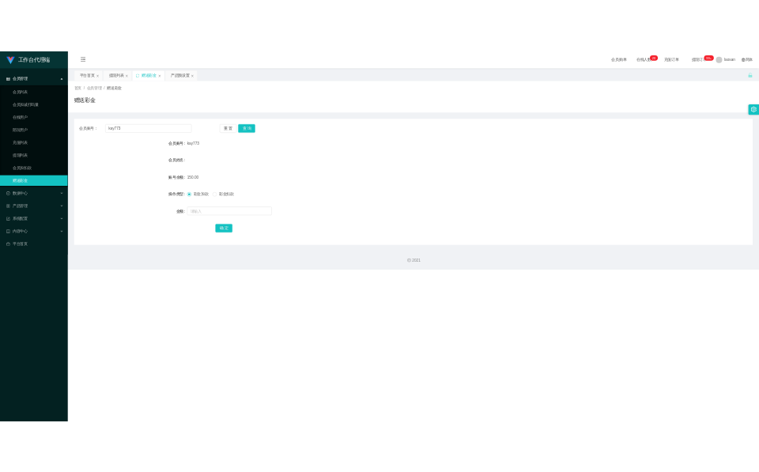
scroll to position [0, 0]
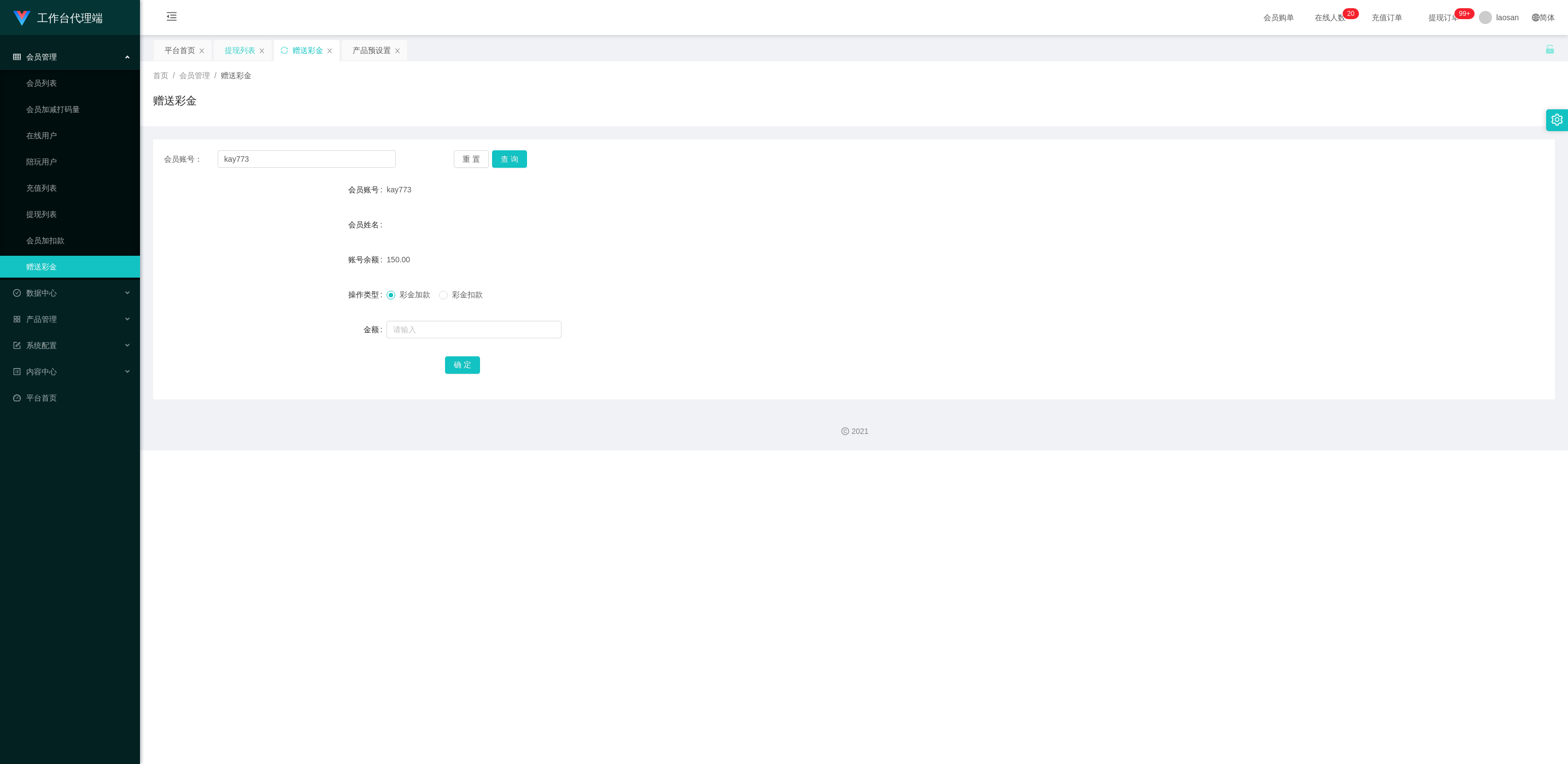
click at [230, 56] on div "提现列表" at bounding box center [240, 50] width 30 height 21
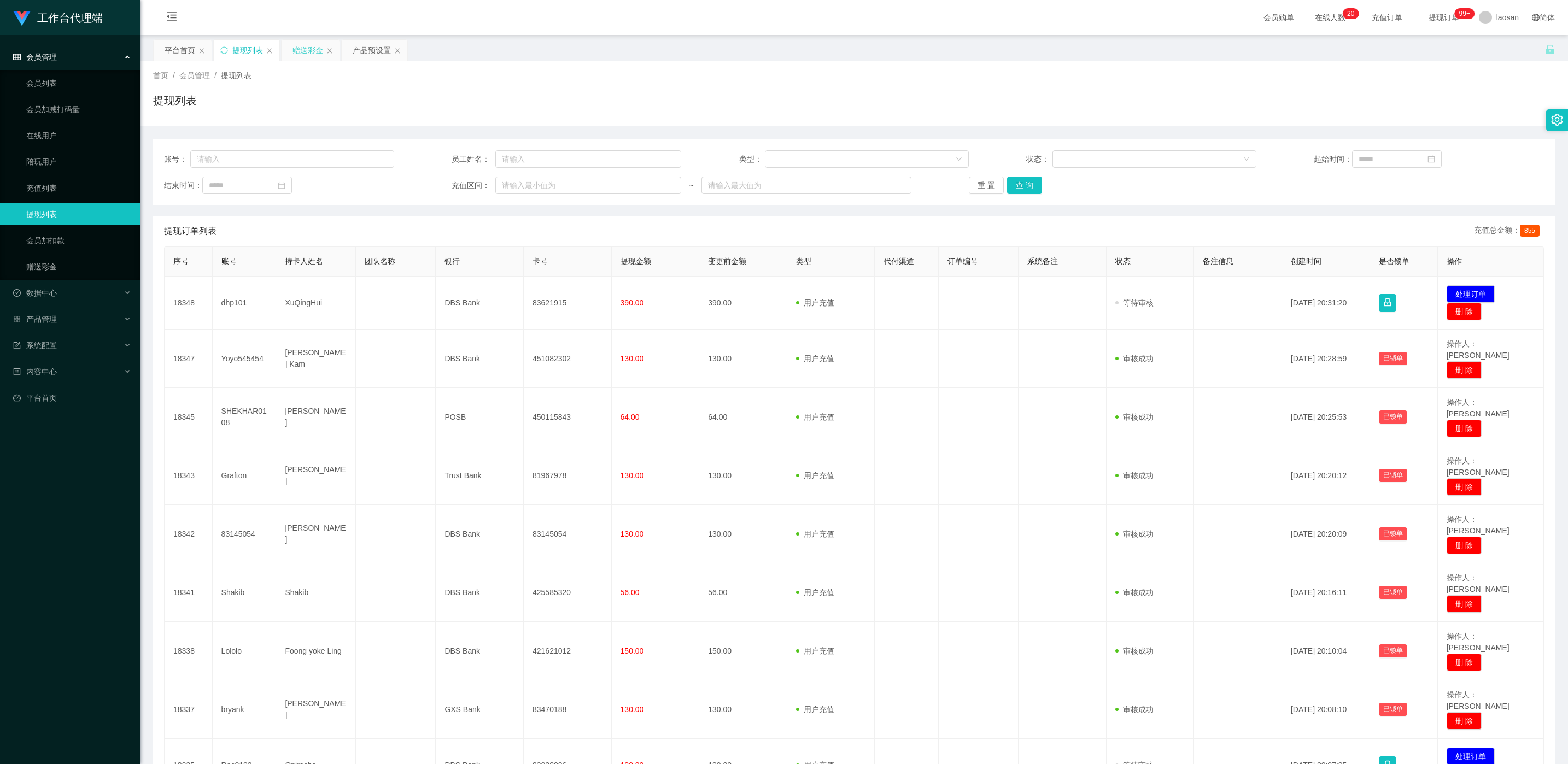
click at [315, 58] on div "赠送彩金" at bounding box center [308, 50] width 30 height 21
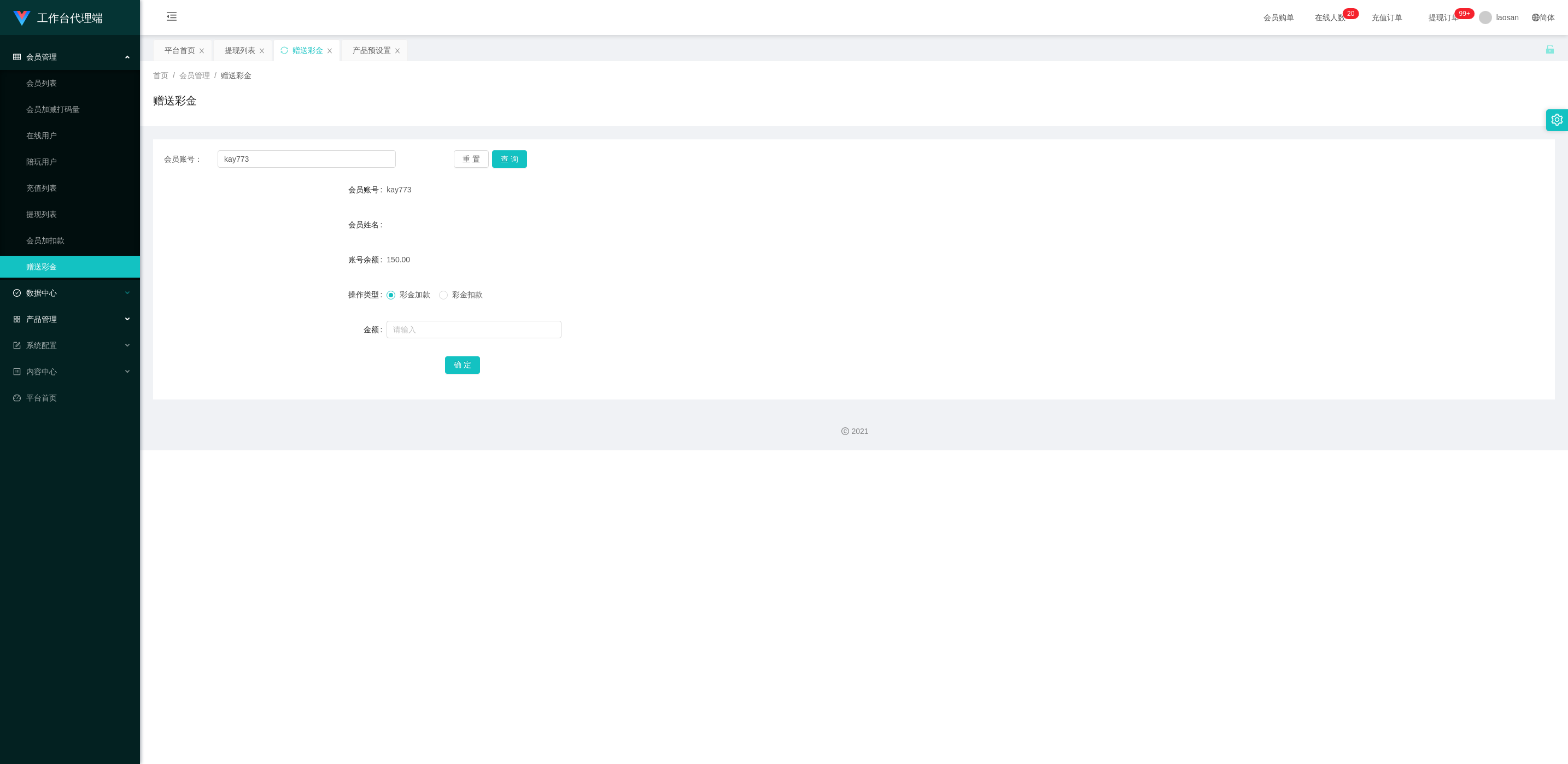
click at [69, 297] on div "数据中心" at bounding box center [70, 293] width 140 height 22
click at [53, 326] on div "产品管理" at bounding box center [70, 372] width 140 height 22
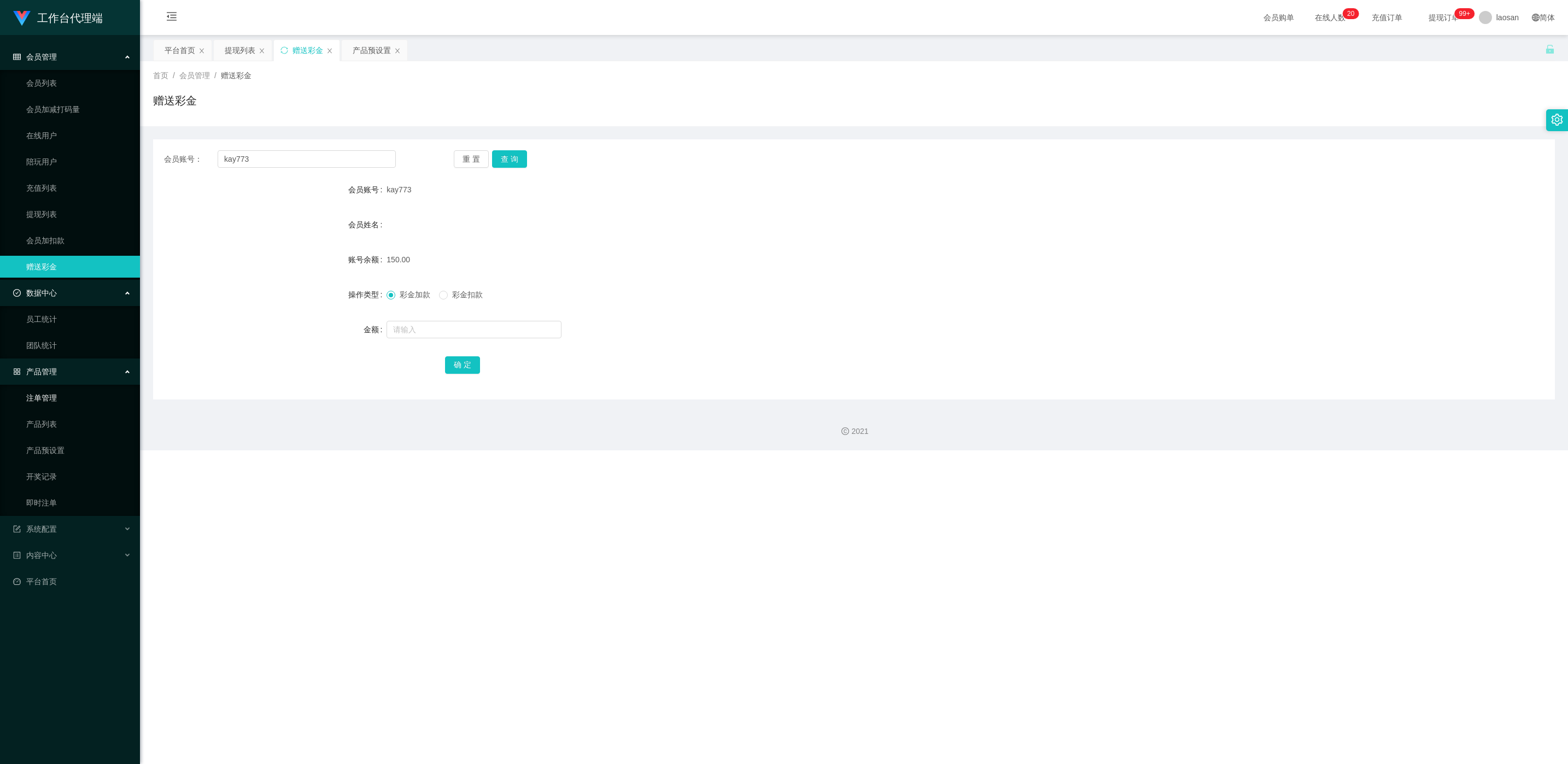
click at [73, 326] on link "注单管理" at bounding box center [79, 398] width 105 height 22
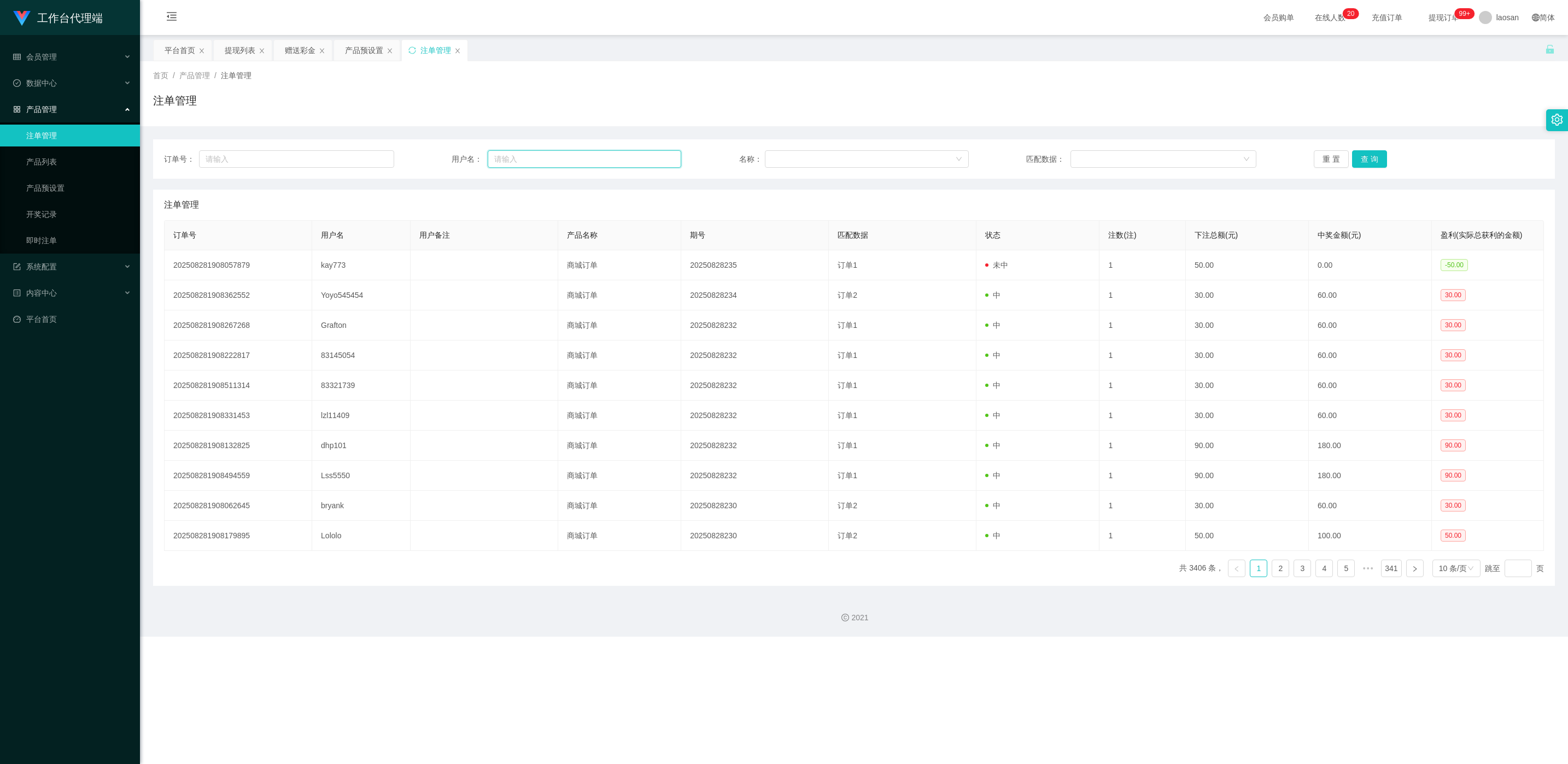
drag, startPoint x: 530, startPoint y: 154, endPoint x: 555, endPoint y: 161, distance: 26.0
click at [524, 154] on input "text" at bounding box center [584, 158] width 194 height 17
paste input "kay773"
type input "kay773"
click at [524, 166] on button "查 询" at bounding box center [1369, 158] width 35 height 17
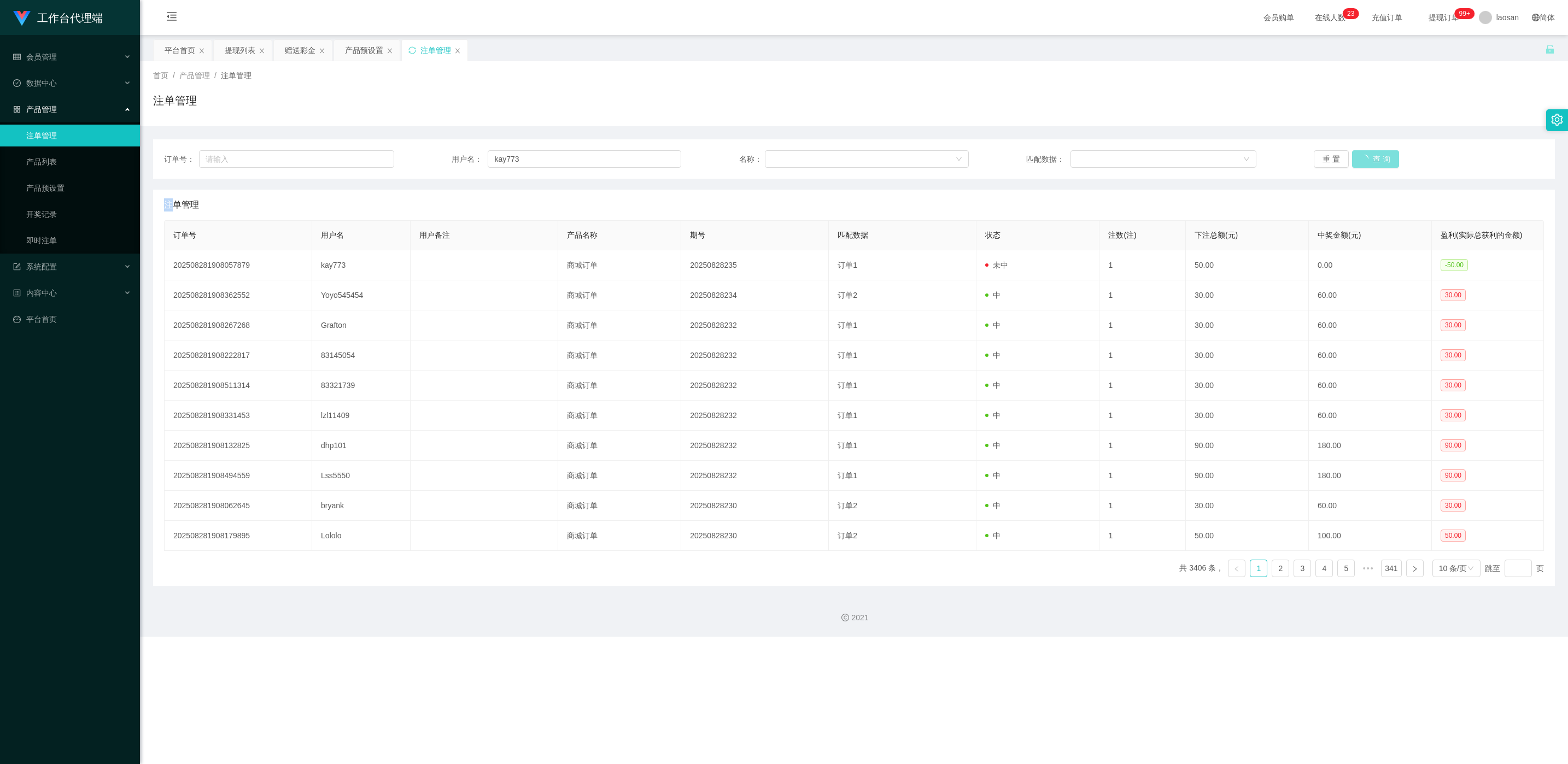
click at [524, 166] on div "重 置 查 询" at bounding box center [1429, 158] width 230 height 17
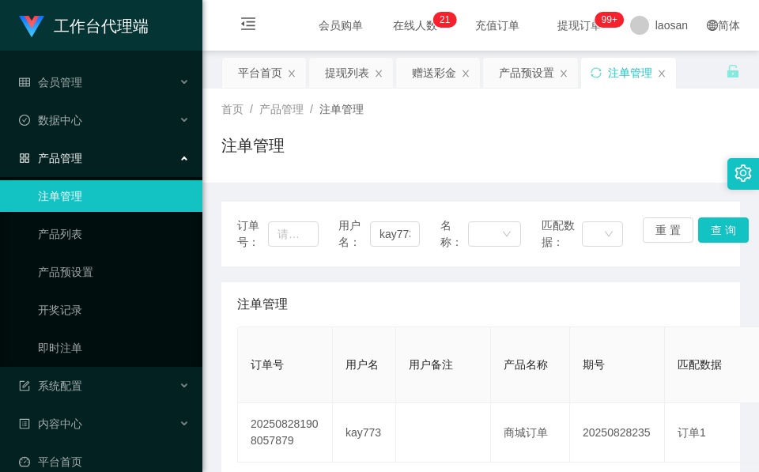
click at [352, 126] on div "首页 / 产品管理 / 注单管理 / 注单管理" at bounding box center [480, 135] width 519 height 69
click at [358, 71] on div "提现列表" at bounding box center [347, 73] width 44 height 30
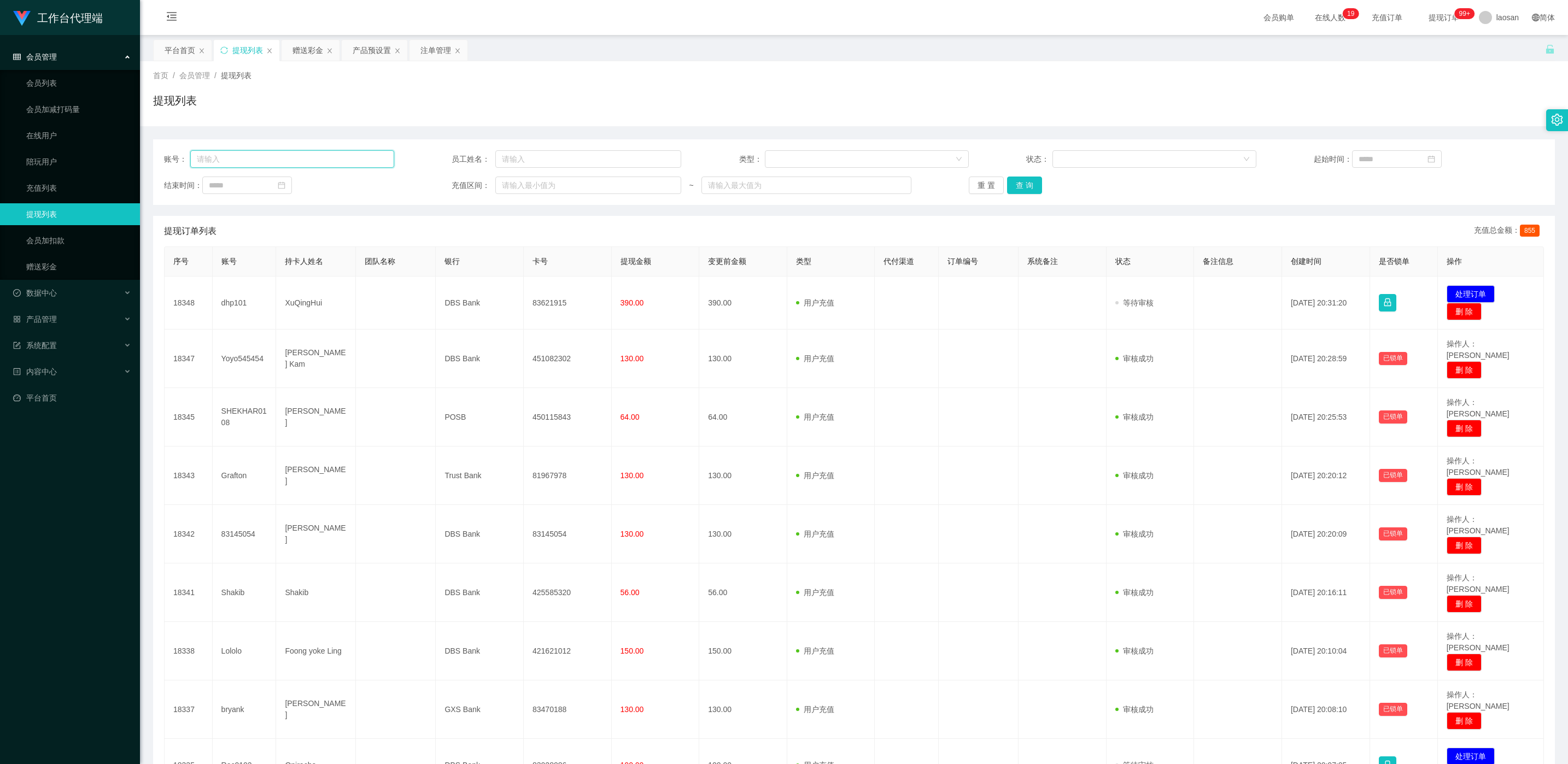
click at [322, 156] on input "text" at bounding box center [292, 158] width 204 height 17
paste input "lzl11409"
type input "lzl11409"
click at [524, 187] on button "查 询" at bounding box center [1024, 185] width 35 height 17
click at [524, 187] on div "重 置 查 询" at bounding box center [1084, 185] width 230 height 17
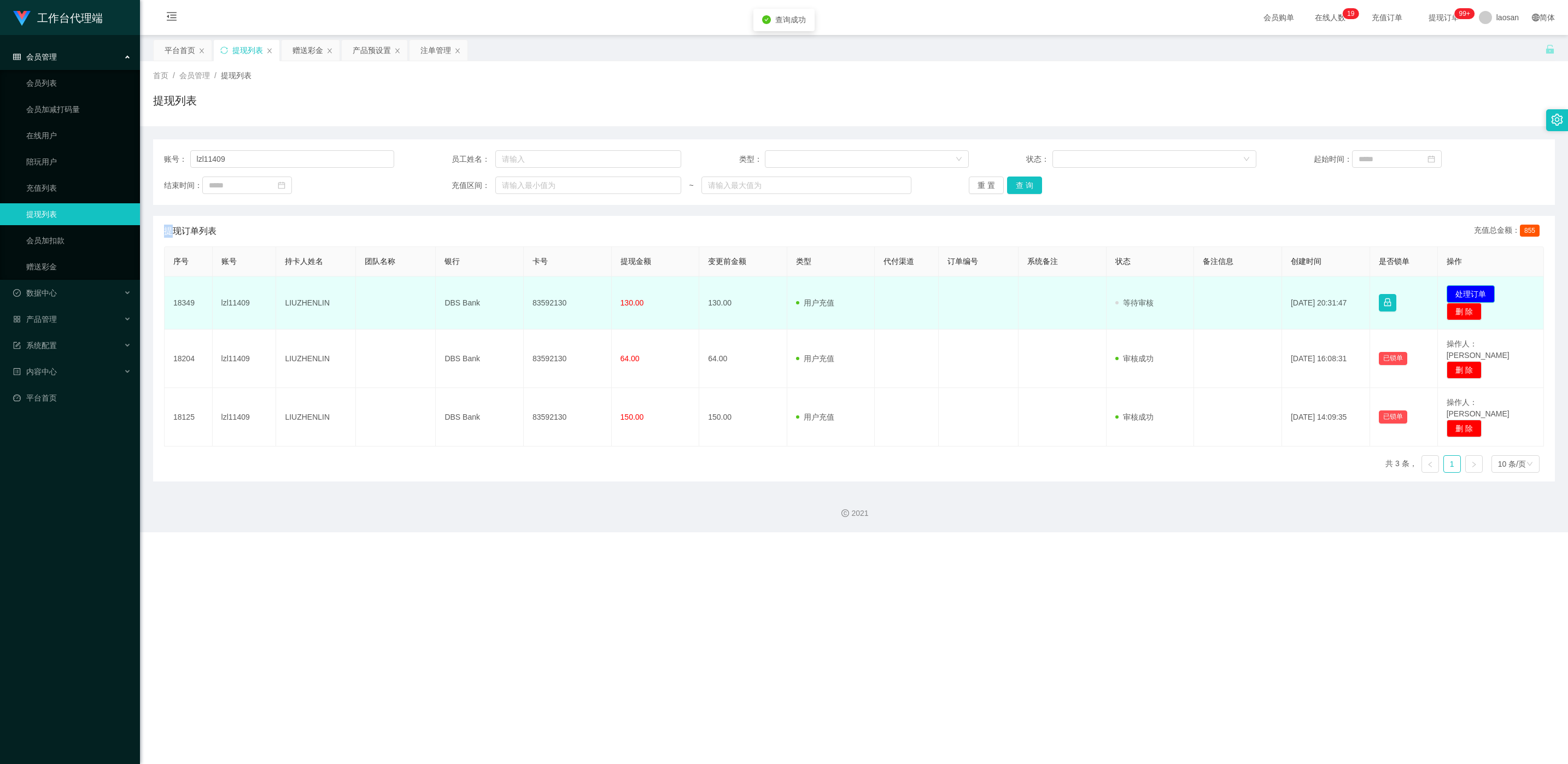
click at [524, 292] on button "处理订单" at bounding box center [1471, 294] width 48 height 17
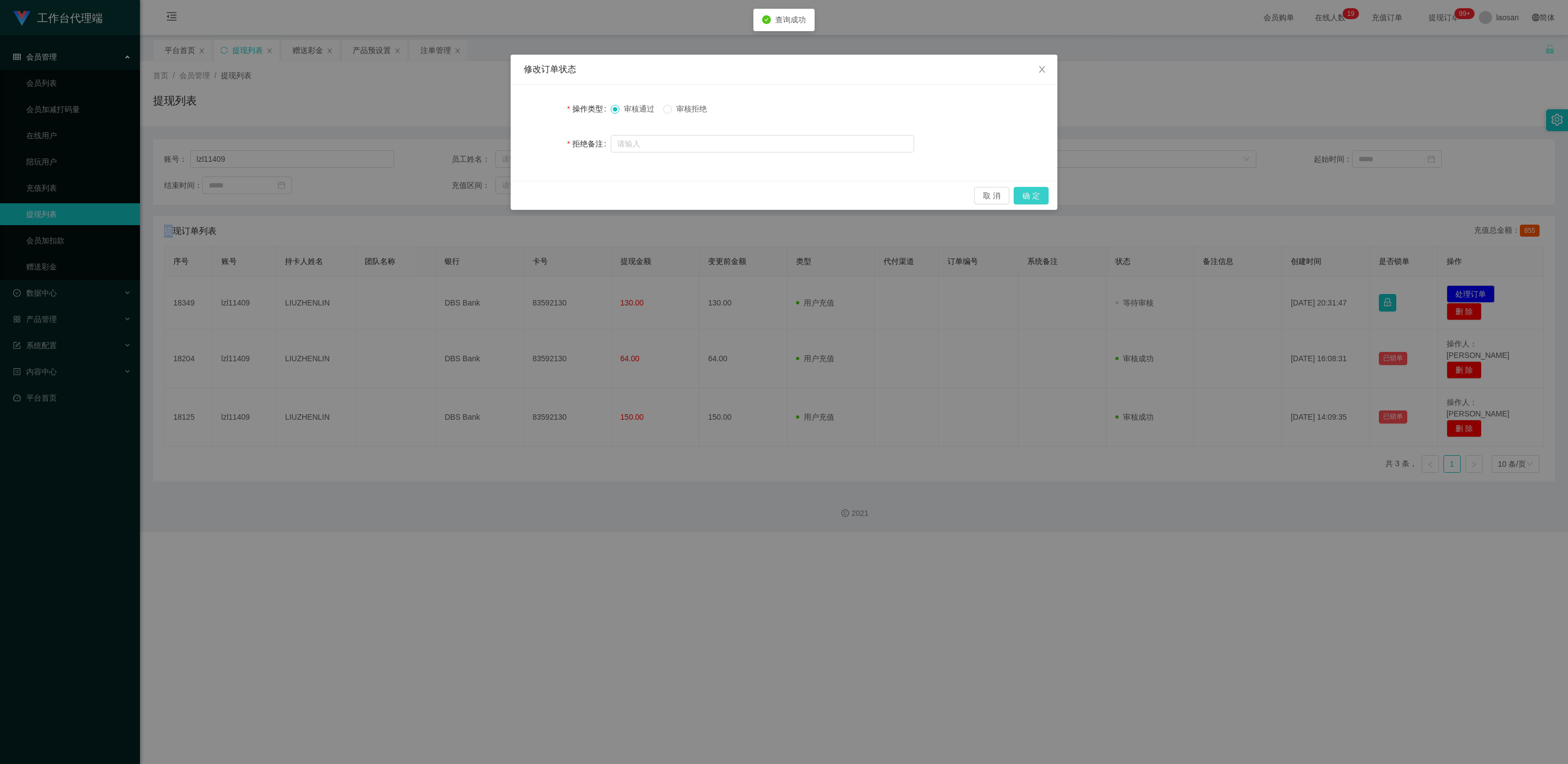
click at [524, 201] on button "确 定" at bounding box center [1031, 195] width 35 height 17
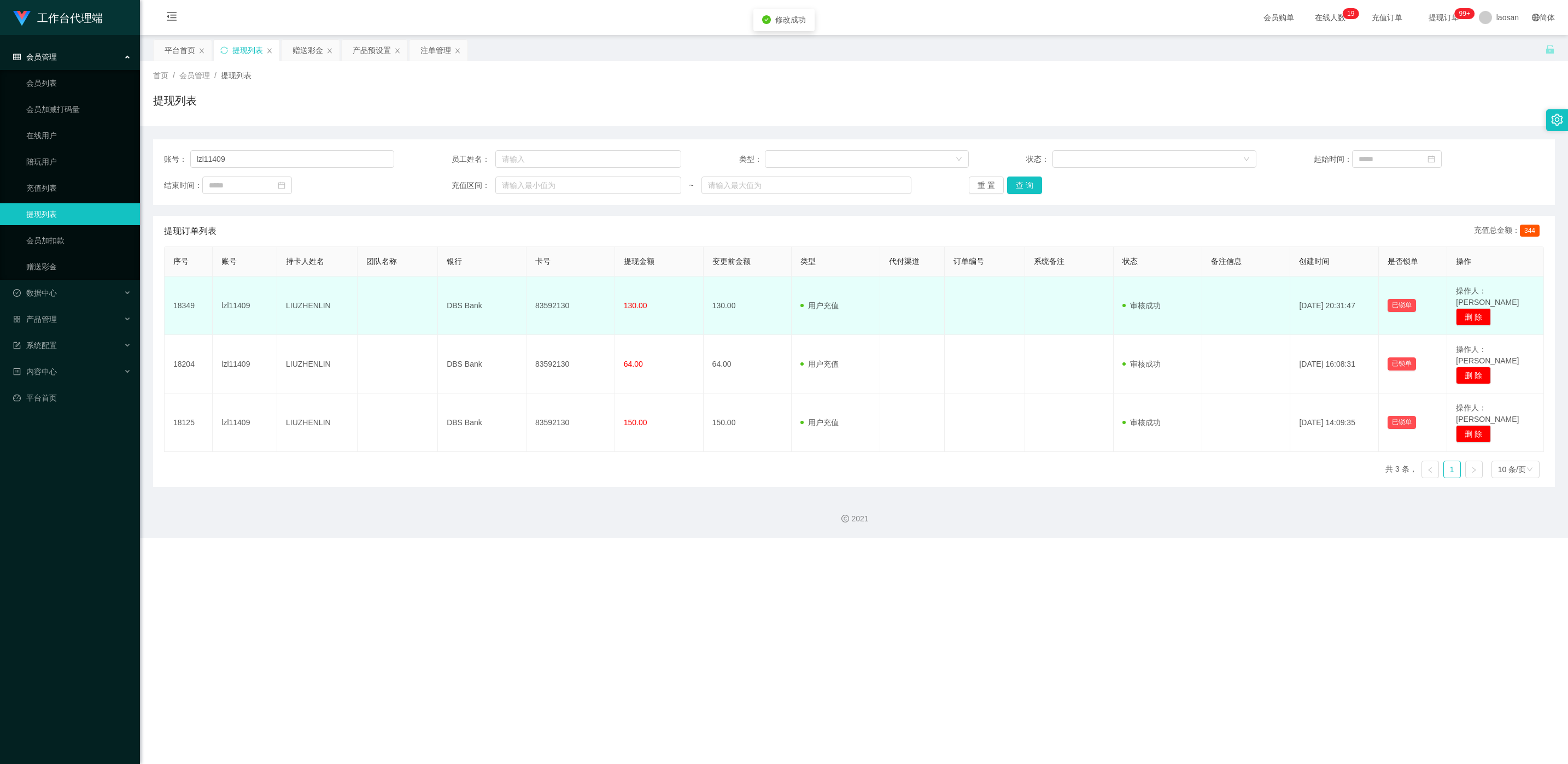
click at [524, 299] on td "83592130" at bounding box center [571, 306] width 89 height 59
copy td "83592130"
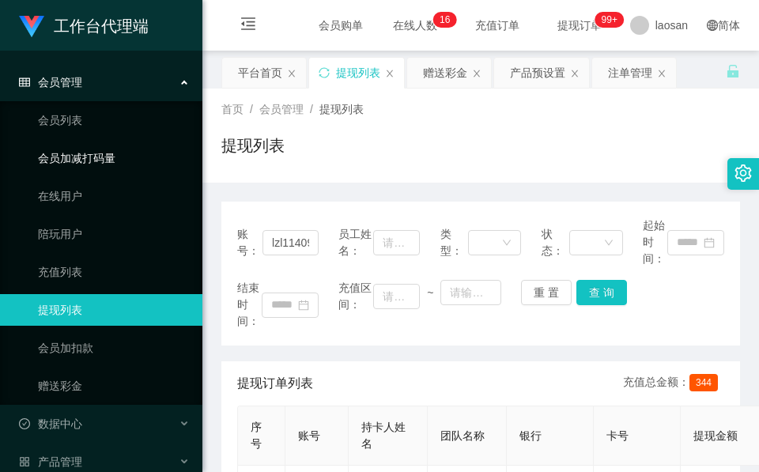
click at [467, 154] on div "提现列表" at bounding box center [480, 152] width 519 height 36
click at [460, 74] on div "赠送彩金" at bounding box center [445, 73] width 44 height 30
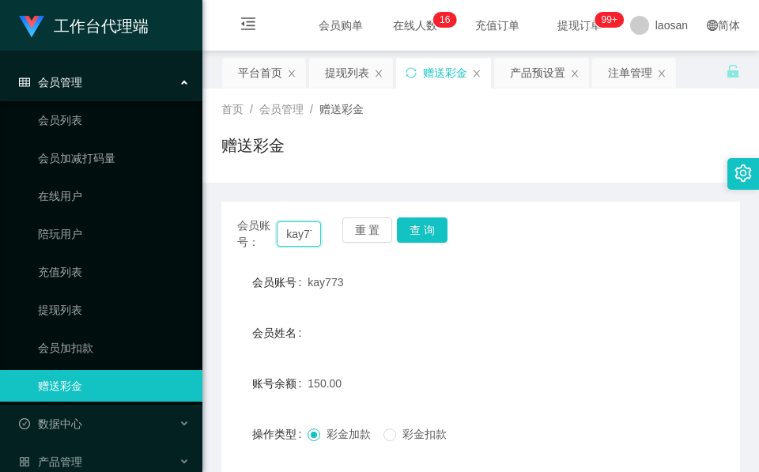
click at [301, 237] on input "kay773" at bounding box center [299, 233] width 44 height 25
click at [425, 230] on button "查 询" at bounding box center [422, 229] width 51 height 25
click at [425, 230] on div "会员账号： kay773 重 置 查 询" at bounding box center [480, 233] width 519 height 33
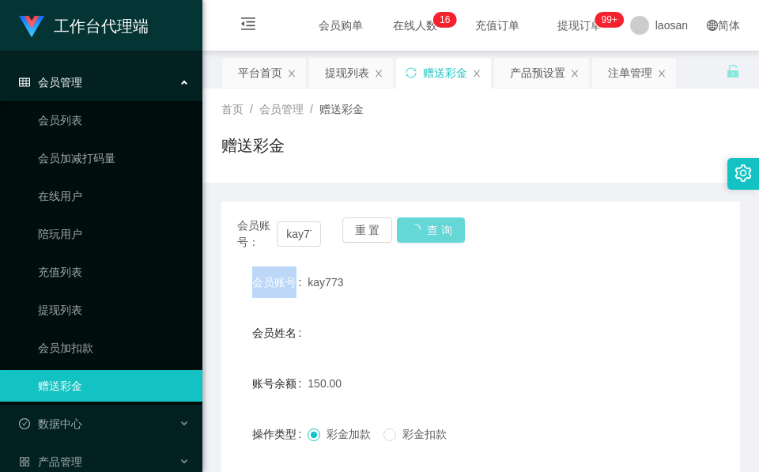
click at [425, 230] on div "会员账号： kay773 重 置 查 询" at bounding box center [480, 233] width 519 height 33
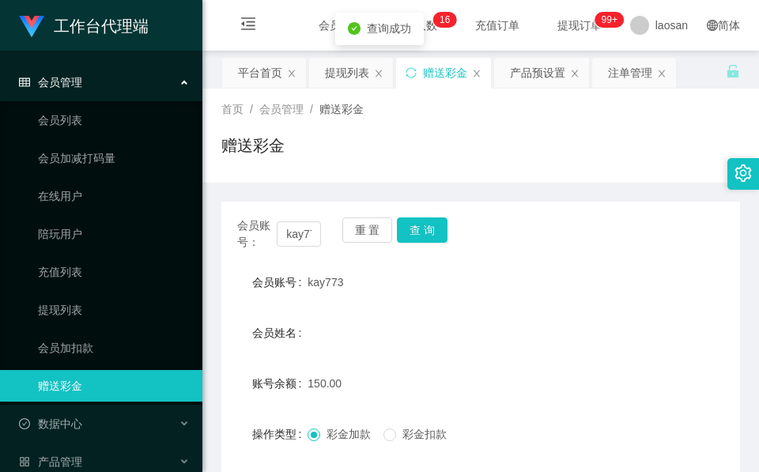
drag, startPoint x: 425, startPoint y: 230, endPoint x: 389, endPoint y: 330, distance: 106.0
click at [389, 330] on div "会员姓名" at bounding box center [480, 333] width 519 height 32
click at [543, 191] on div "会员账号： kay773 重 置 查 询 会员账号 kay773 会员姓名 账号余额 150.00 操作类型 彩金加款 彩金扣款 金额 确 定" at bounding box center [480, 384] width 519 height 403
click at [436, 223] on button "查 询" at bounding box center [422, 229] width 51 height 25
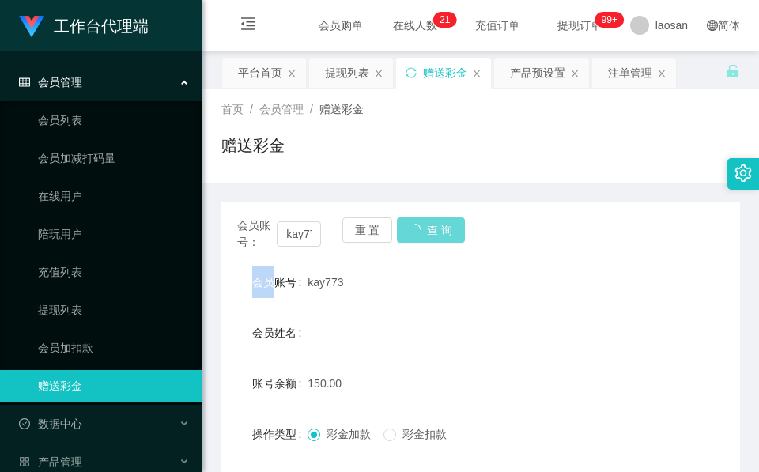
click at [436, 223] on div "会员账号： kay773 重 置 查 询" at bounding box center [480, 233] width 519 height 33
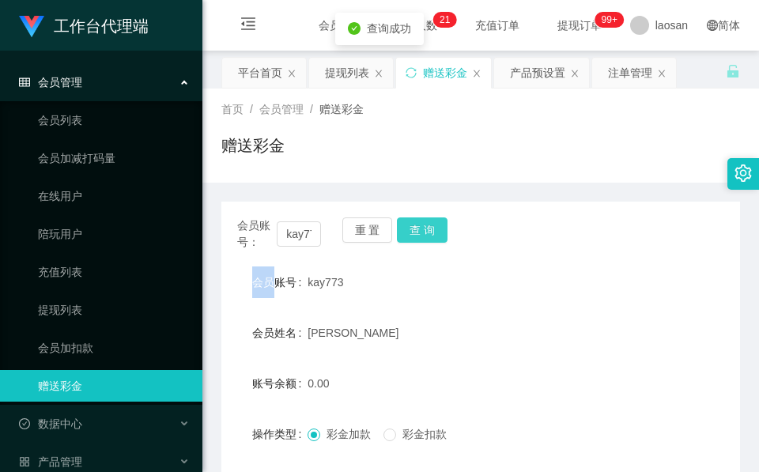
click at [436, 223] on button "查 询" at bounding box center [422, 229] width 51 height 25
click at [370, 285] on div "kay773" at bounding box center [459, 282] width 303 height 32
click at [325, 285] on span "kay773" at bounding box center [326, 282] width 36 height 13
copy span "kay773"
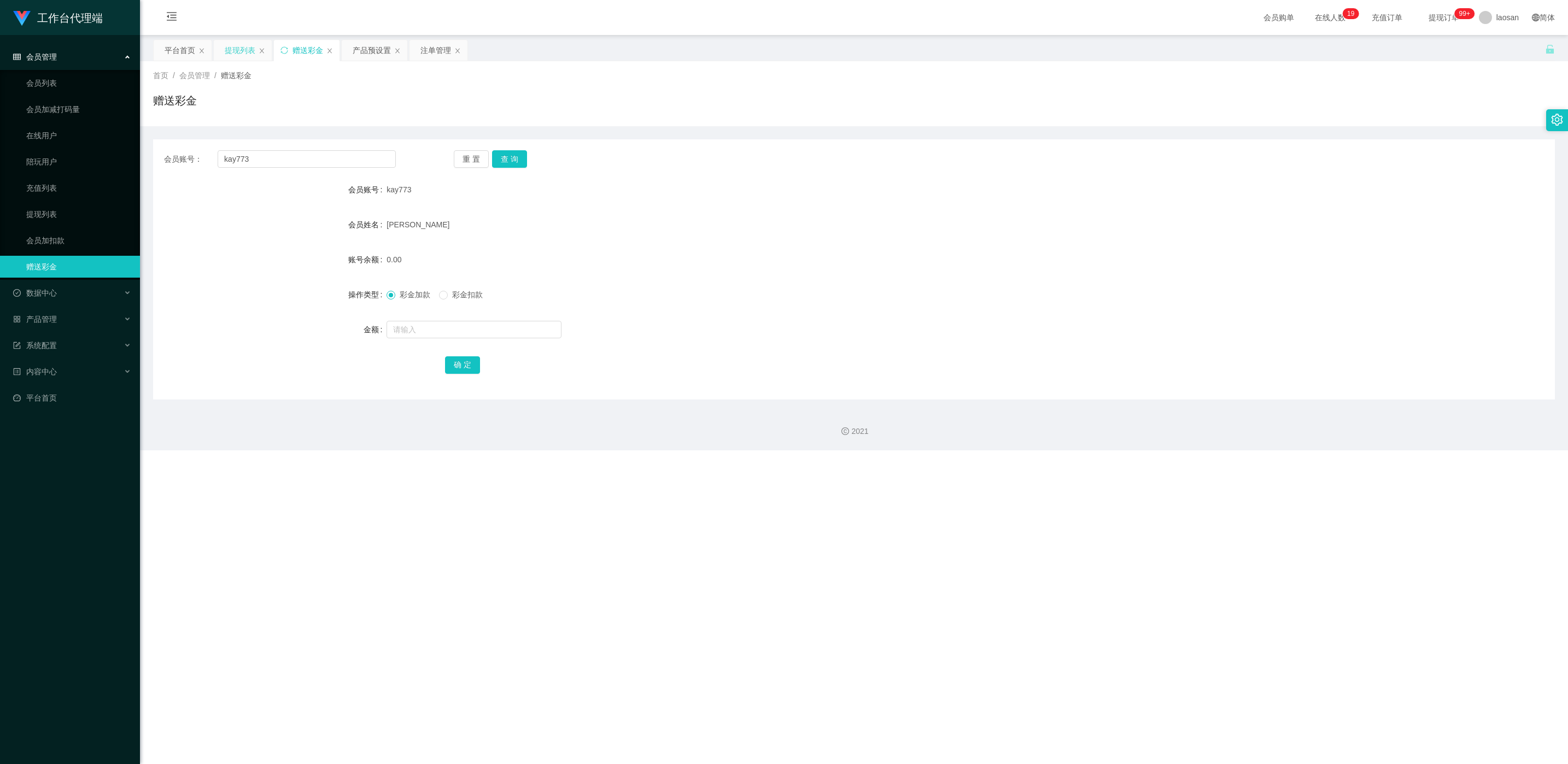
click at [228, 46] on div "提现列表" at bounding box center [240, 50] width 30 height 21
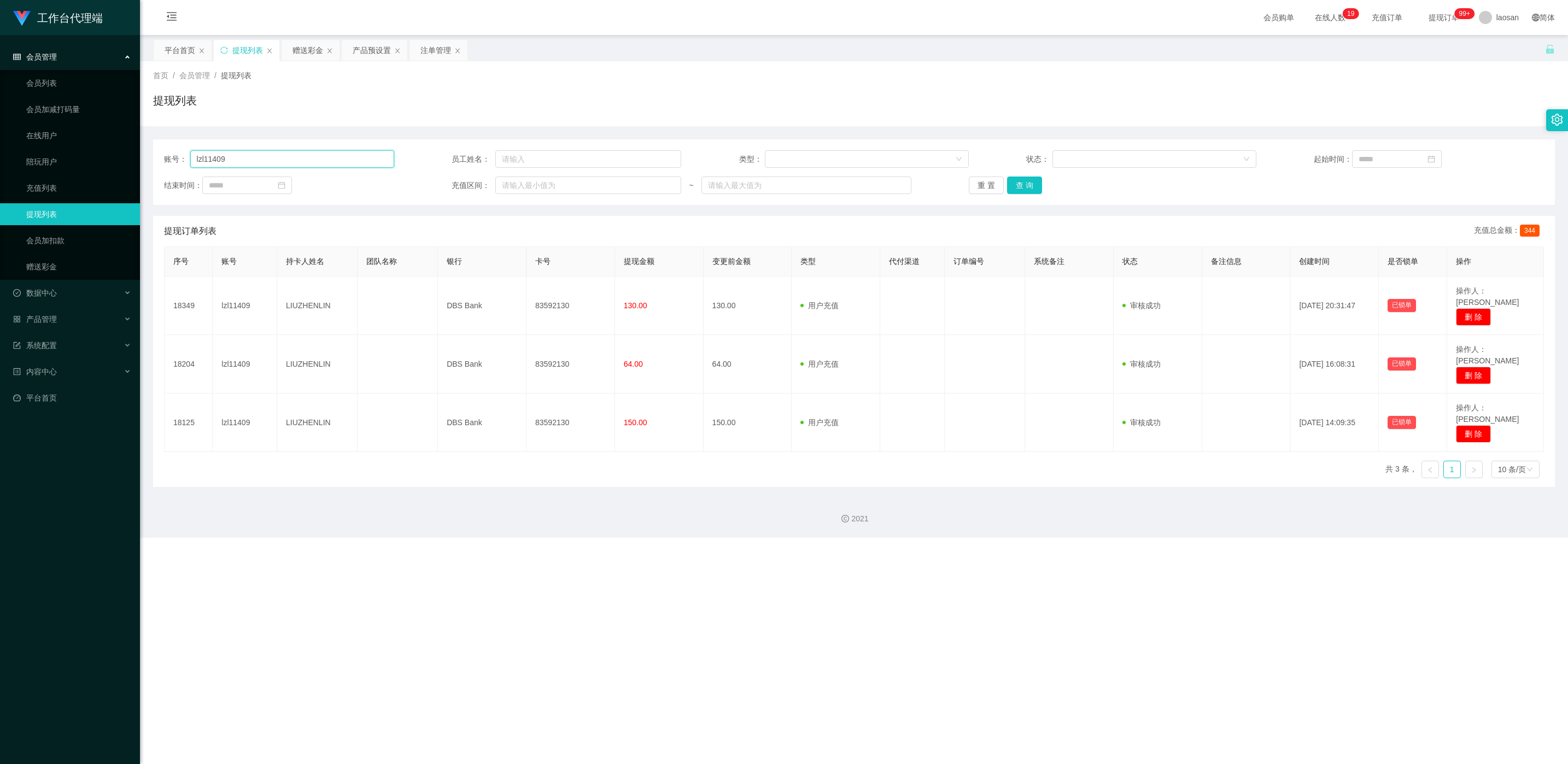
click at [318, 156] on input "lzl11409" at bounding box center [292, 158] width 204 height 17
paste input "kay773"
type input "kay773"
click at [524, 191] on button "查 询" at bounding box center [1024, 185] width 35 height 17
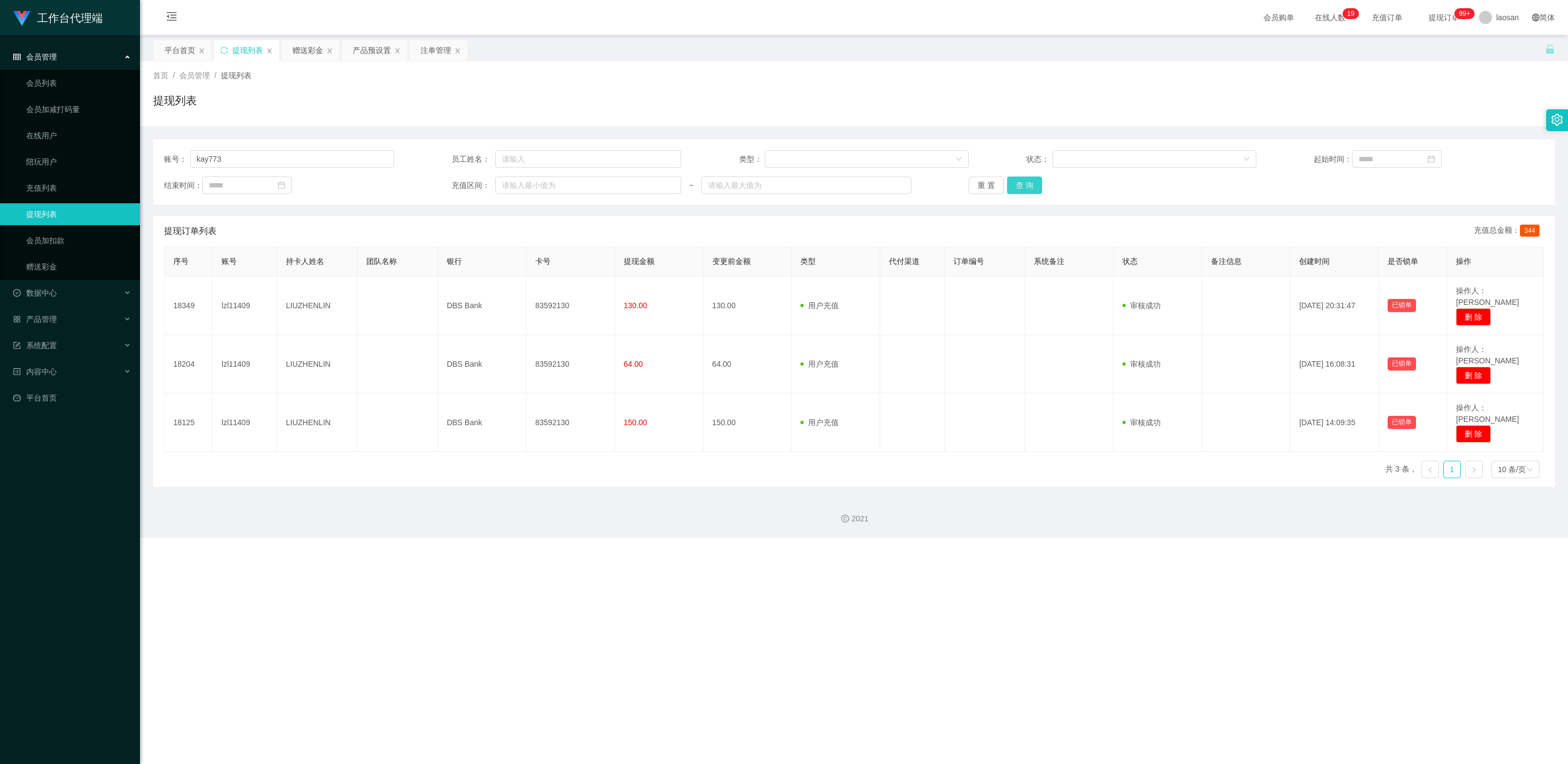
click at [524, 190] on button "查 询" at bounding box center [1024, 185] width 35 height 17
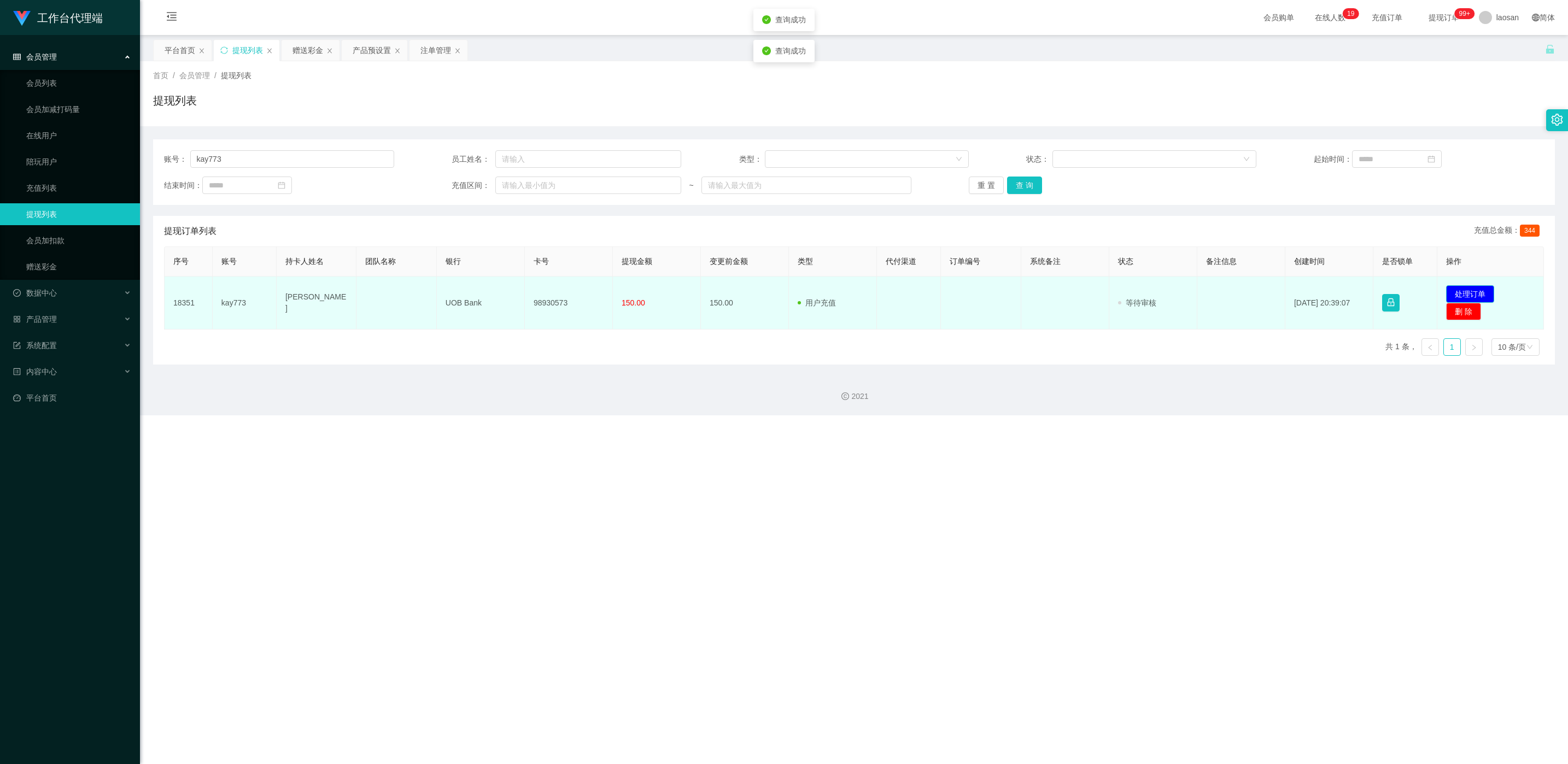
click at [524, 292] on button "处理订单" at bounding box center [1470, 294] width 48 height 17
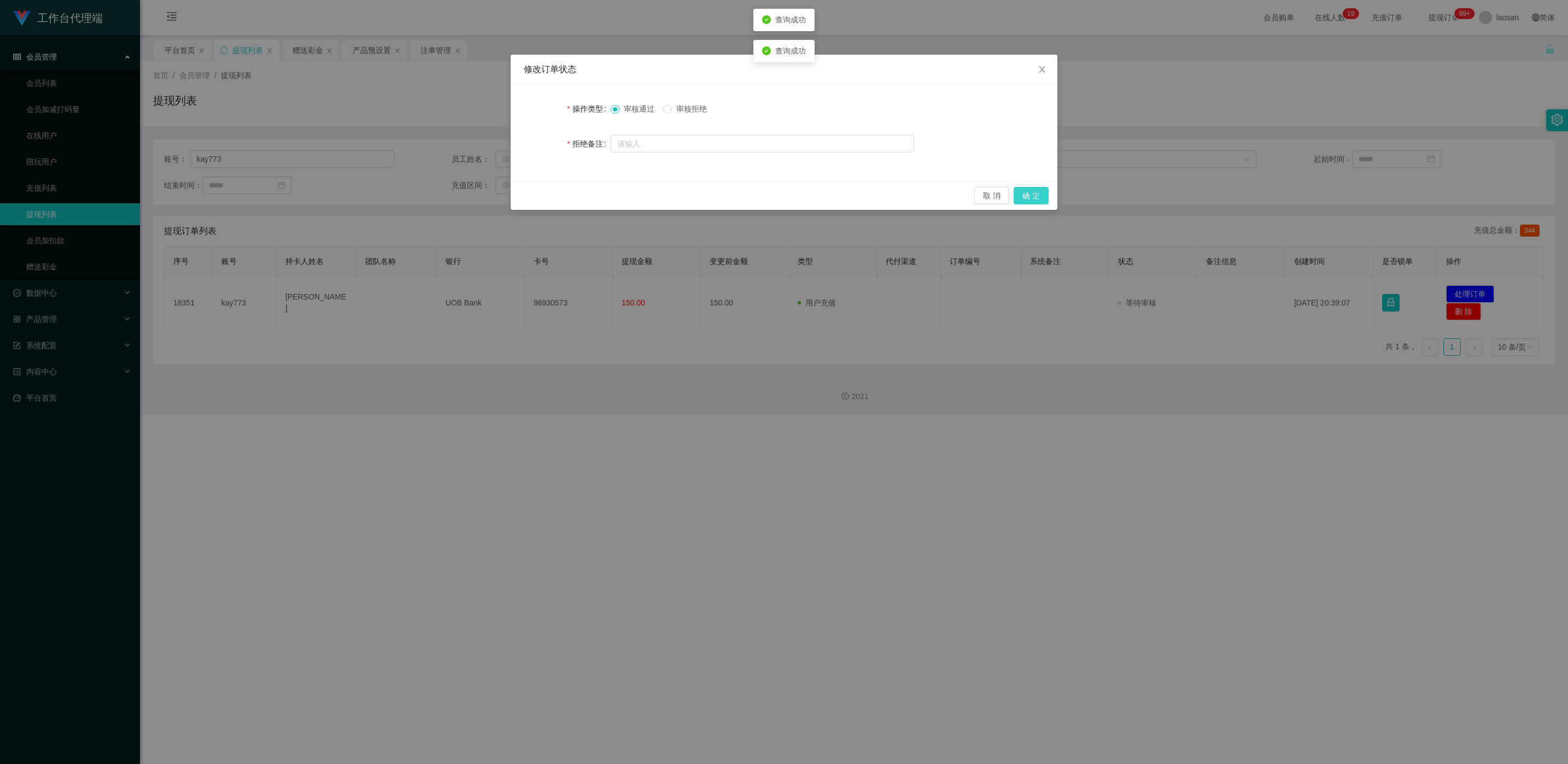
click at [524, 194] on button "确 定" at bounding box center [1031, 195] width 35 height 17
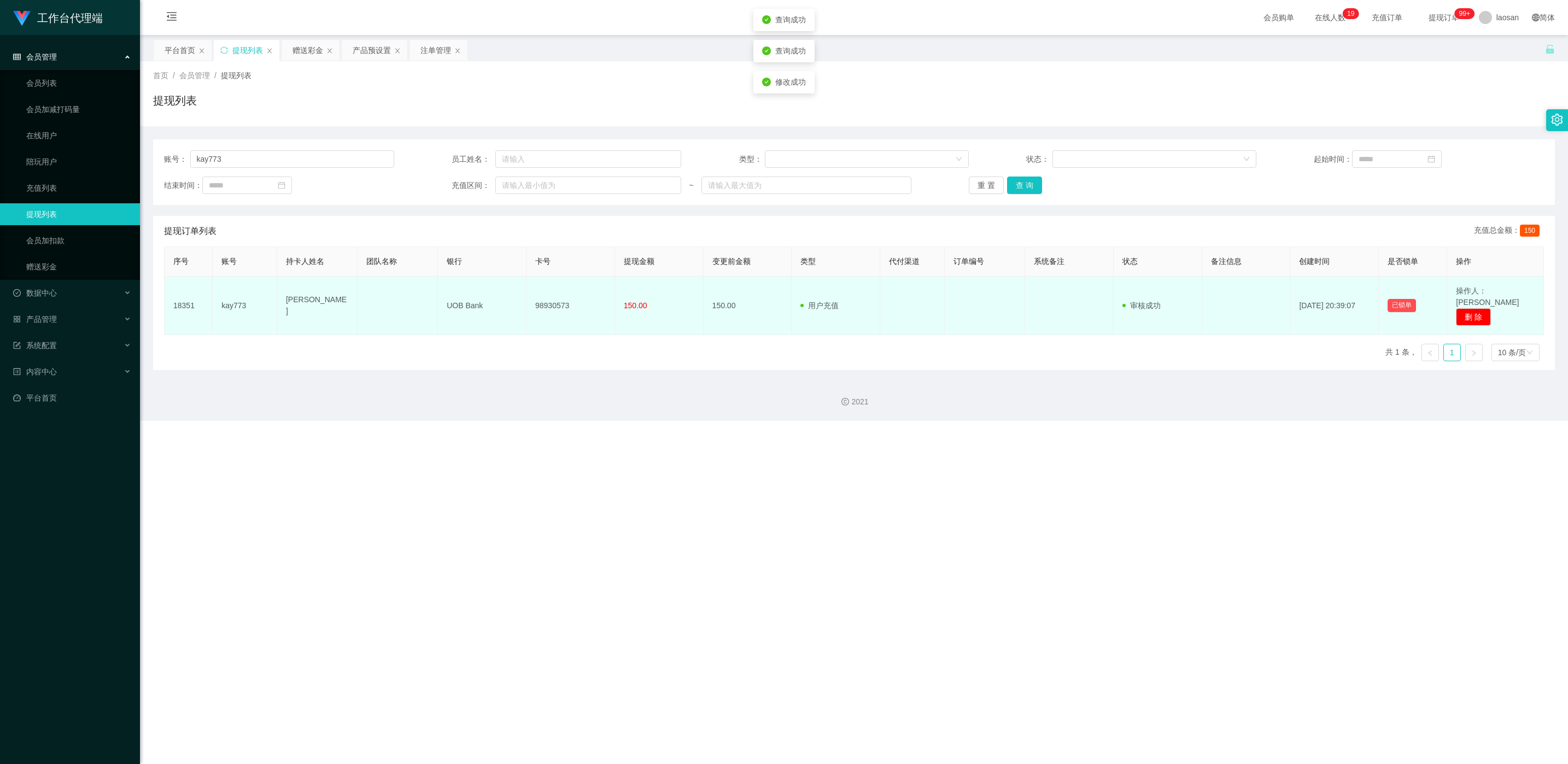
click at [524, 301] on td "98930573" at bounding box center [571, 306] width 89 height 59
copy td "98930573"
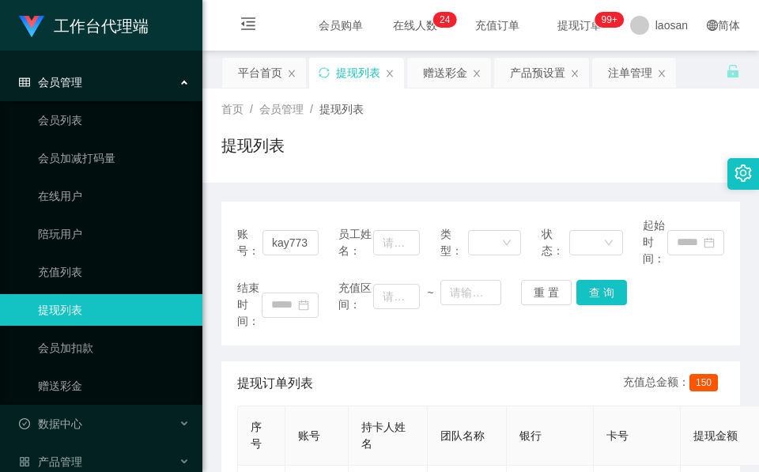
click at [325, 157] on div "提现列表" at bounding box center [480, 152] width 519 height 36
click at [462, 74] on div "赠送彩金" at bounding box center [445, 73] width 44 height 30
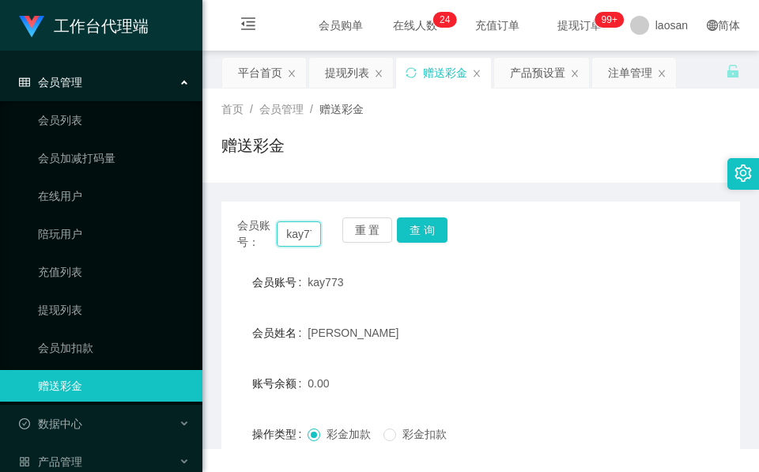
click at [302, 231] on input "kay773" at bounding box center [299, 233] width 44 height 25
click at [301, 231] on input "kay773" at bounding box center [299, 233] width 44 height 25
paste input "lzl11409"
type input "lzl11409"
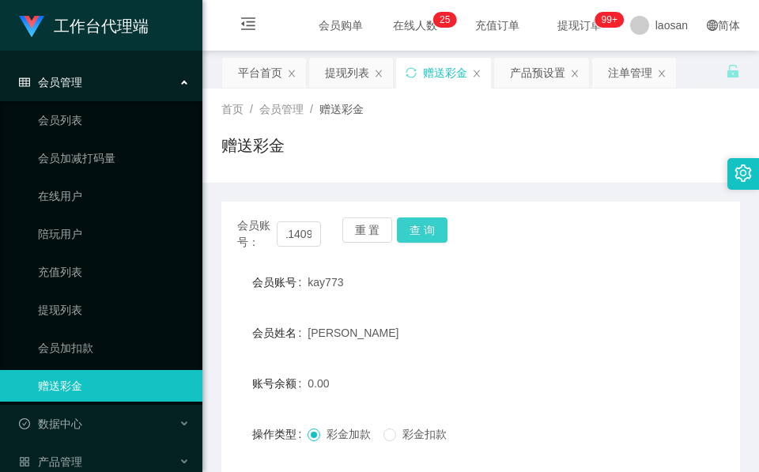
click at [429, 221] on button "查 询" at bounding box center [422, 229] width 51 height 25
click at [429, 221] on div "会员账号： lzl11409 重 置 查 询" at bounding box center [480, 233] width 519 height 33
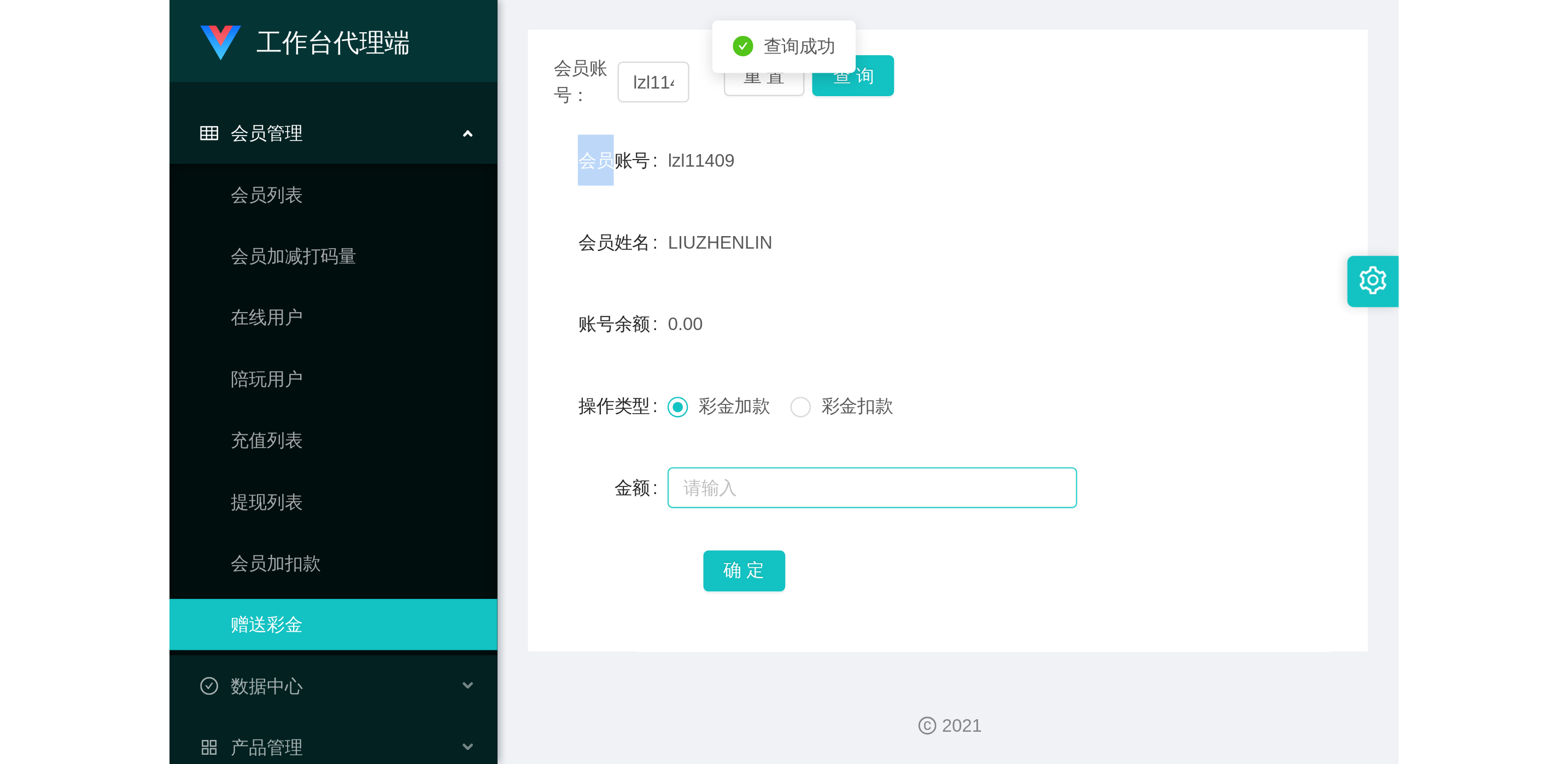
scroll to position [129, 0]
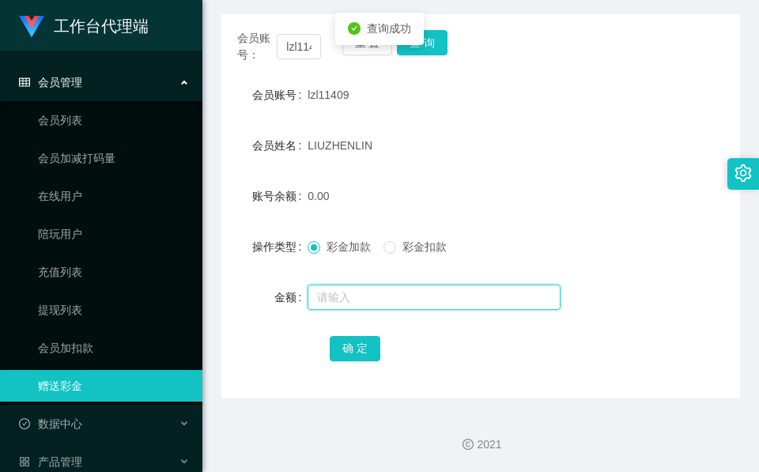
click at [397, 289] on input "text" at bounding box center [434, 297] width 253 height 25
type input "102"
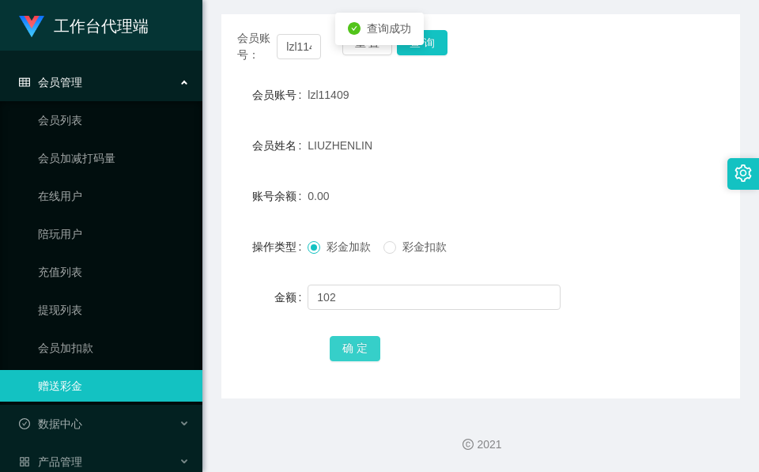
click at [361, 339] on button "确 定" at bounding box center [355, 348] width 51 height 25
drag, startPoint x: 429, startPoint y: 117, endPoint x: 432, endPoint y: 108, distance: 10.0
click at [430, 117] on form "会员账号 lzl11409 会员姓名 LIUZHENLIN 账号余额 102.00 操作类型 彩金加款 彩金扣款 金额 确 定" at bounding box center [480, 221] width 519 height 285
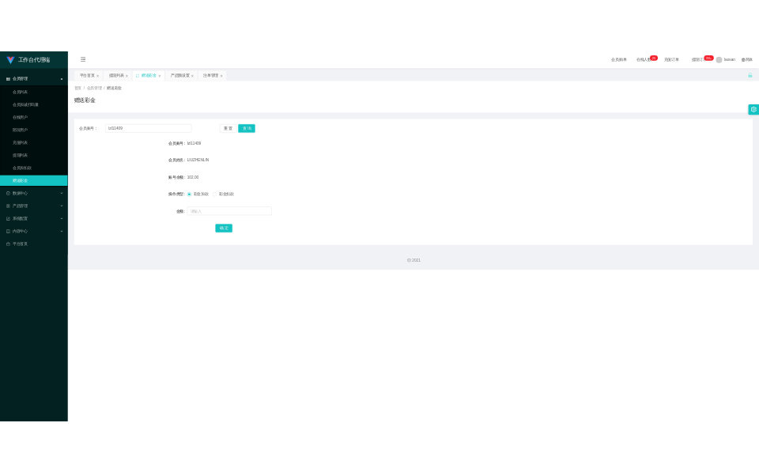
scroll to position [0, 0]
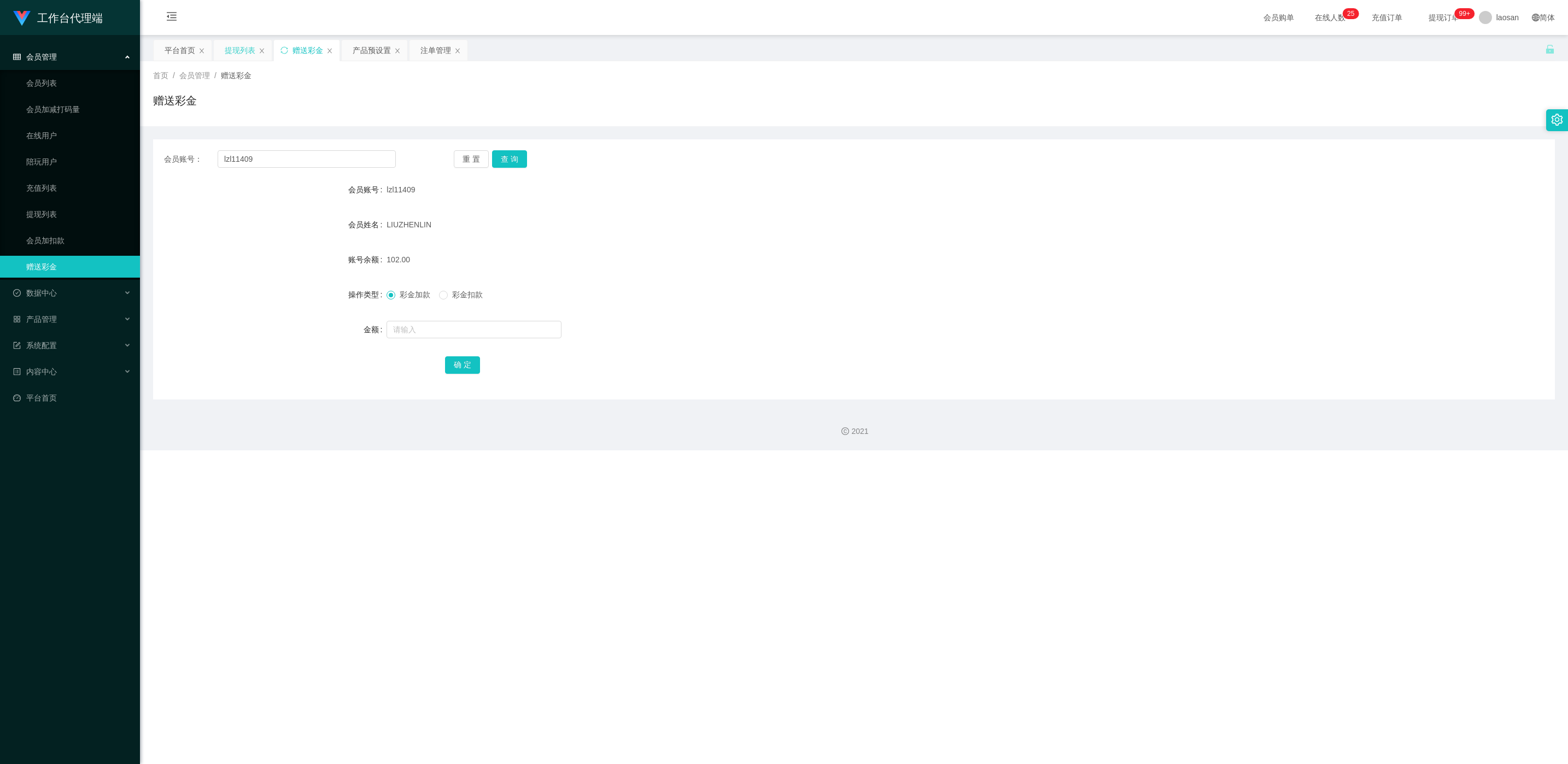
click at [227, 46] on div "提现列表" at bounding box center [240, 50] width 30 height 21
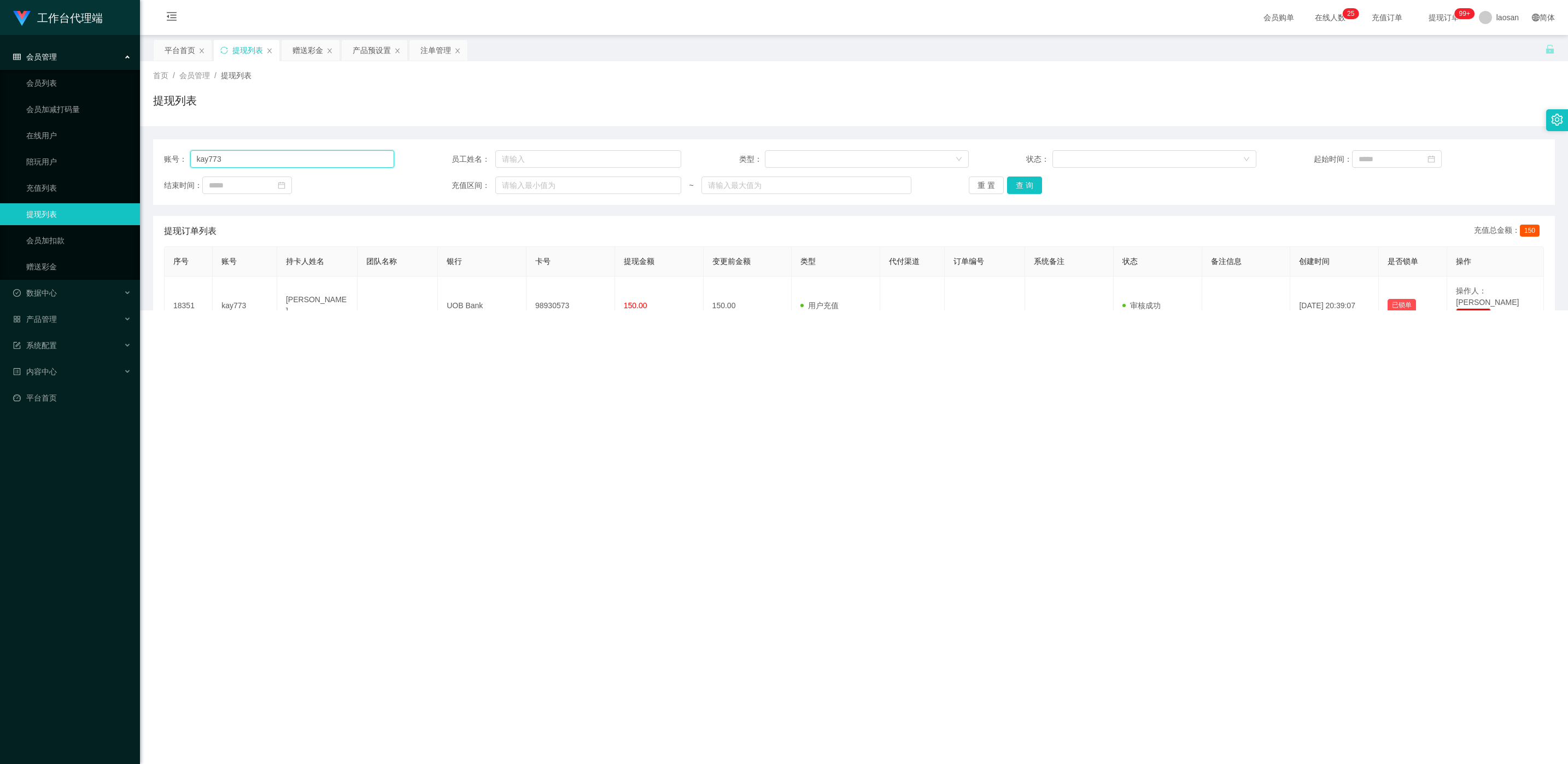
click at [251, 156] on input "kay773" at bounding box center [292, 158] width 204 height 17
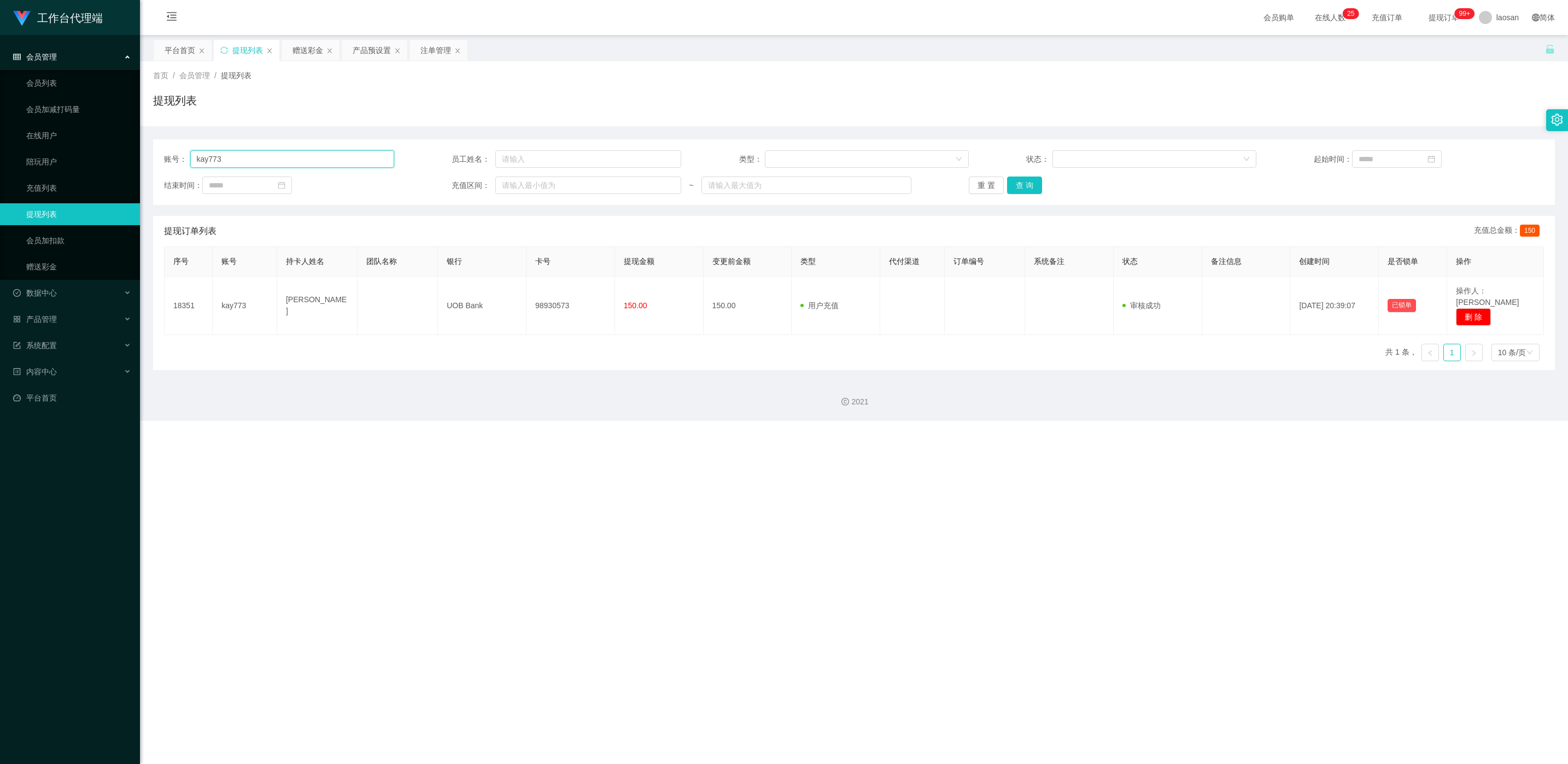
click at [251, 156] on input "kay773" at bounding box center [292, 158] width 204 height 17
paste input "lzl11409"
type input "lzl11409"
click at [524, 180] on button "查 询" at bounding box center [1024, 185] width 35 height 17
click at [524, 180] on div "重 置 查 询" at bounding box center [1084, 185] width 230 height 17
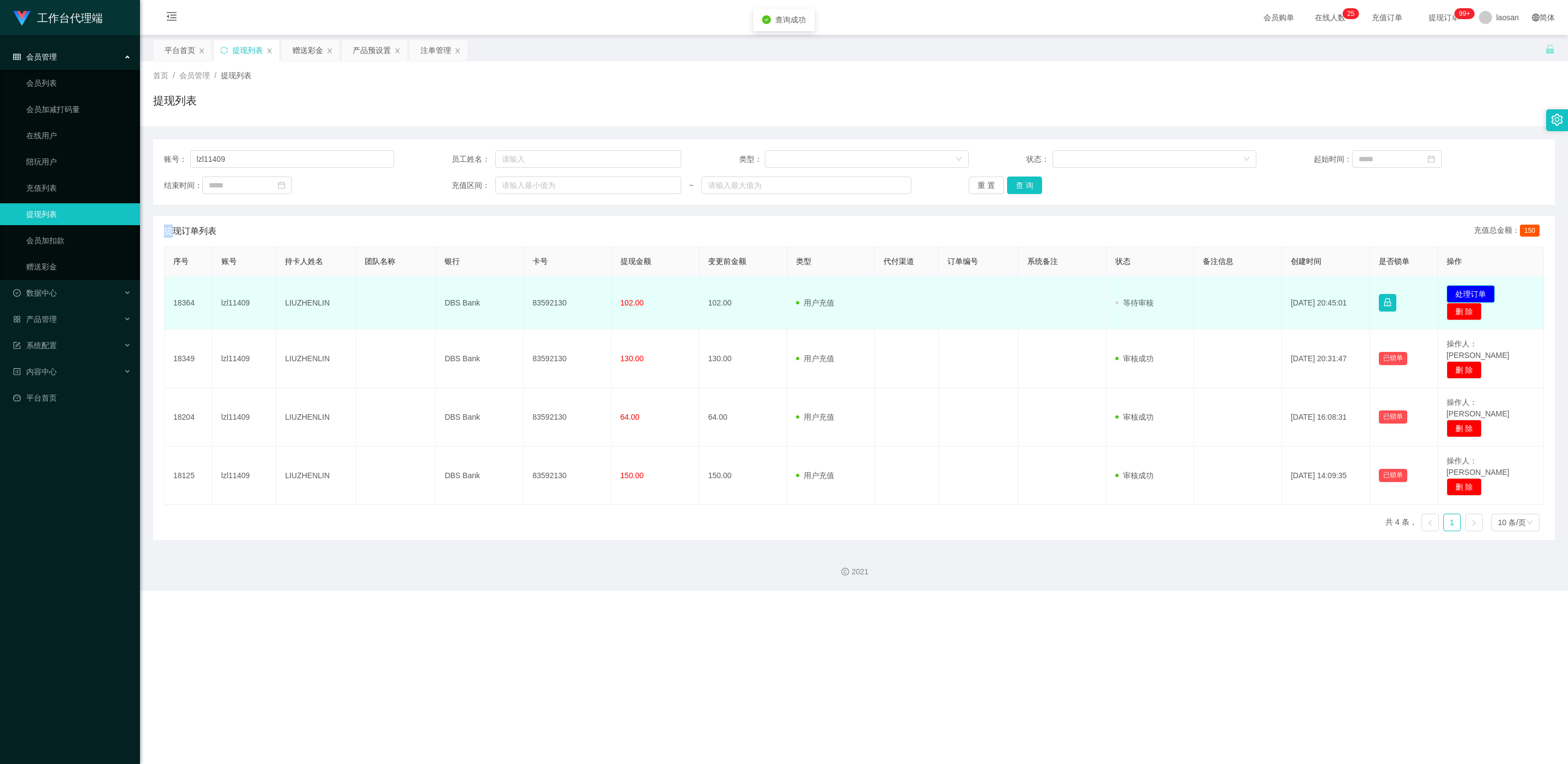
click at [524, 288] on button "处理订单" at bounding box center [1471, 294] width 48 height 17
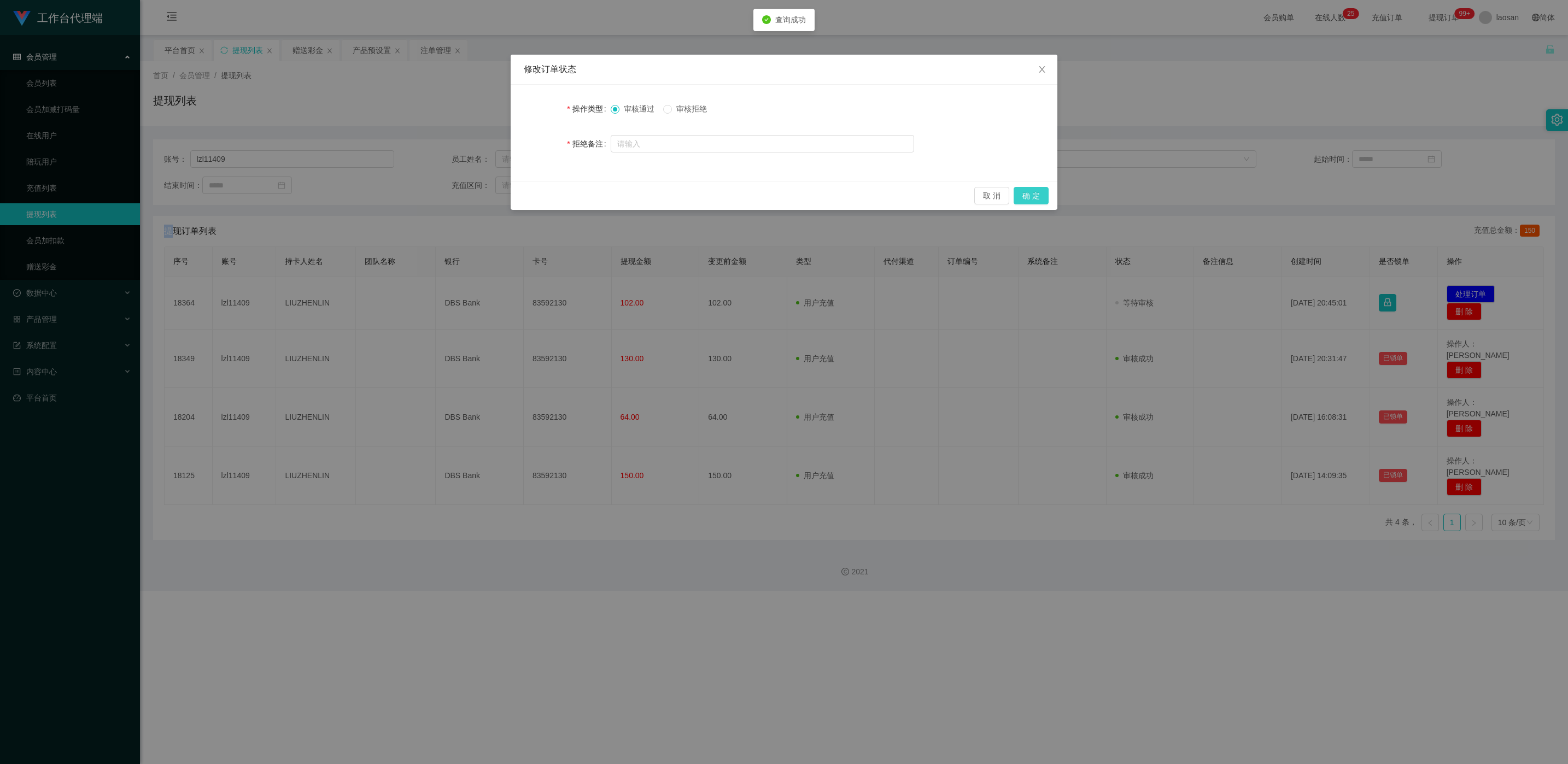
click at [524, 194] on button "确 定" at bounding box center [1031, 195] width 35 height 17
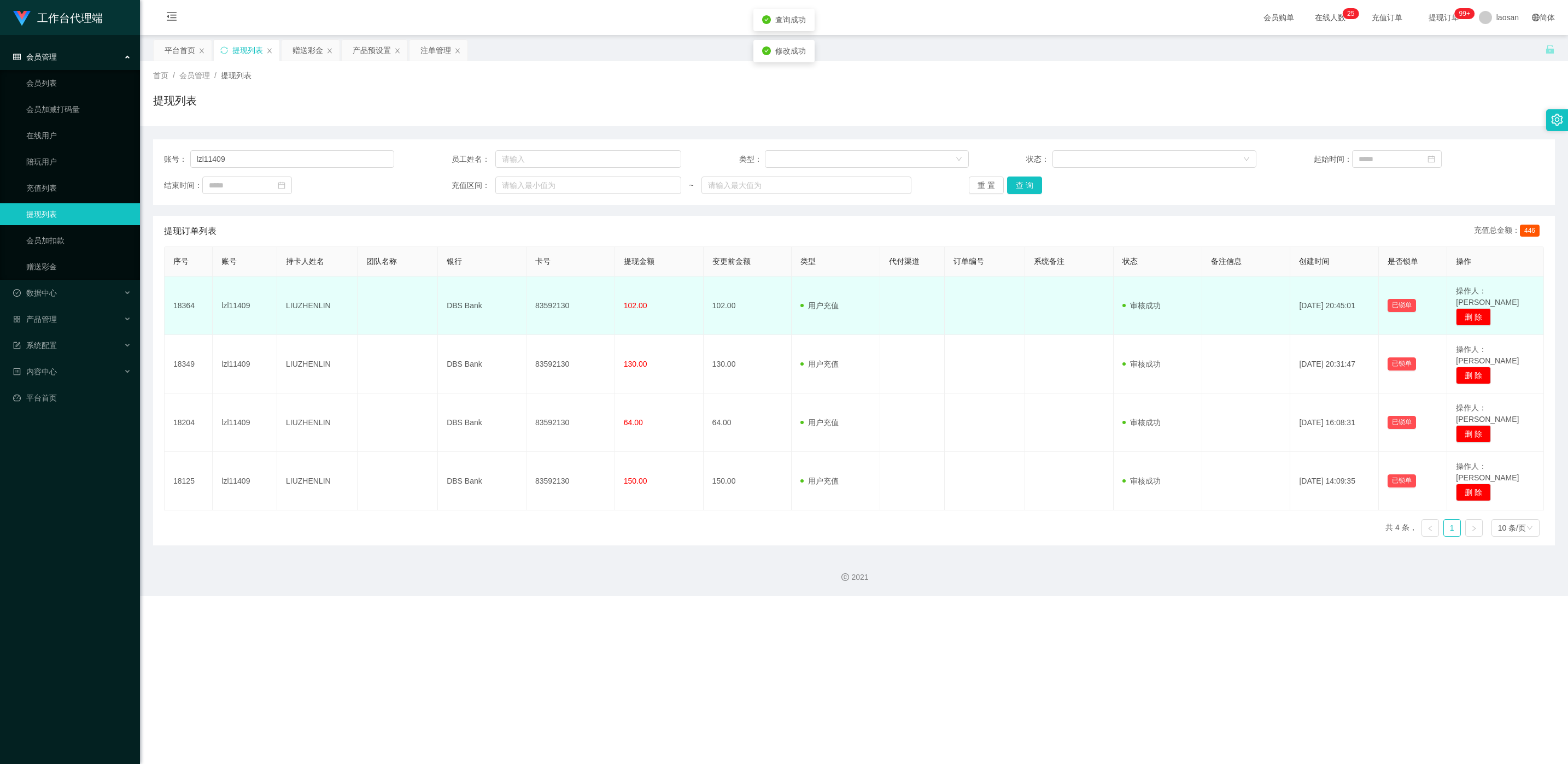
click at [524, 297] on td "83592130" at bounding box center [571, 306] width 89 height 59
copy td "83592130"
